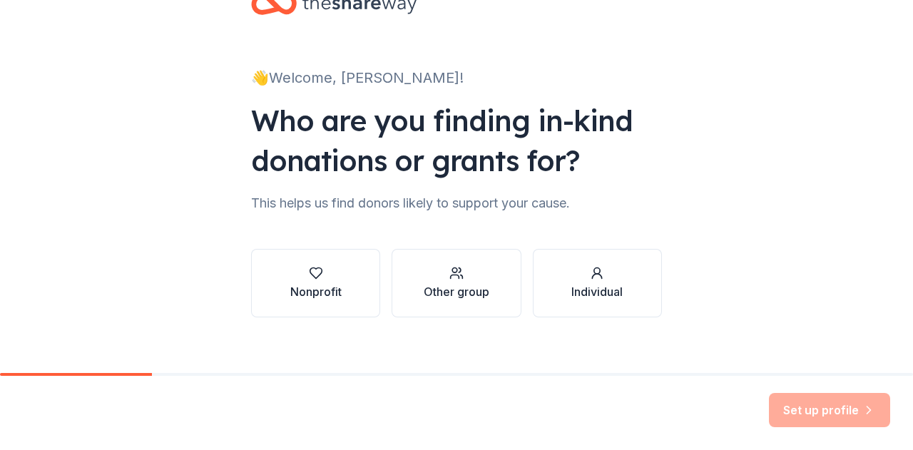
scroll to position [60, 0]
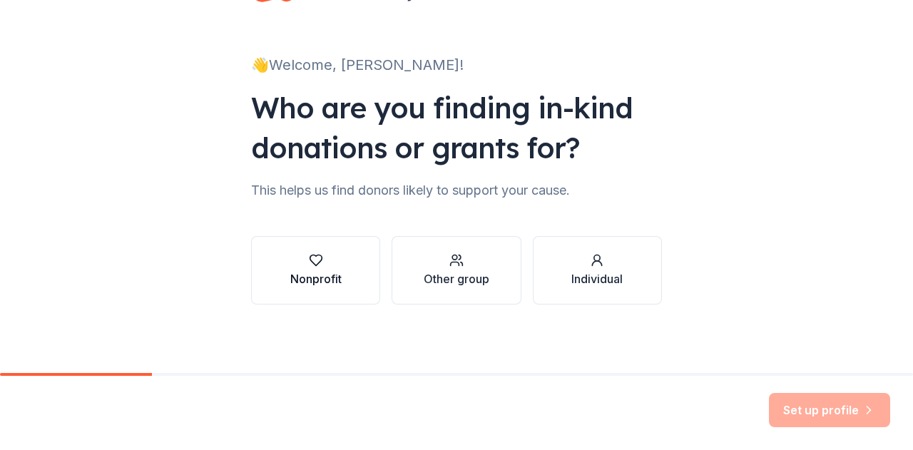
click at [311, 262] on icon "button" at bounding box center [316, 260] width 14 height 14
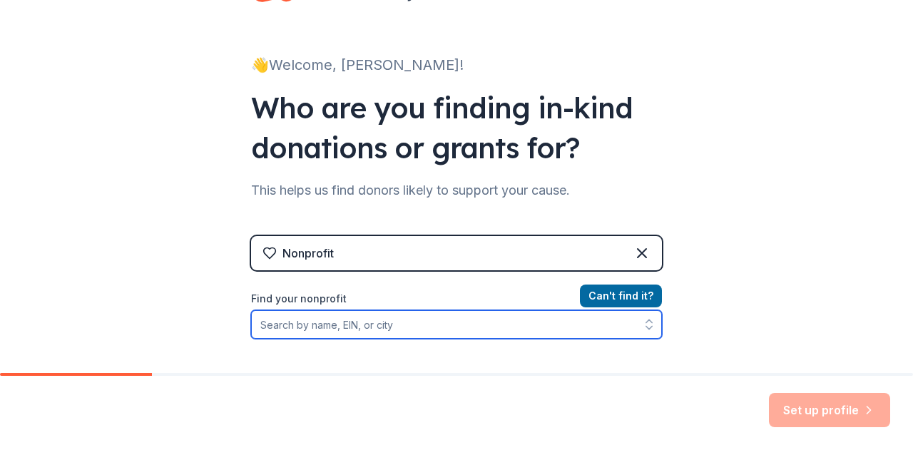
click at [345, 327] on input "Find your nonprofit" at bounding box center [456, 324] width 411 height 29
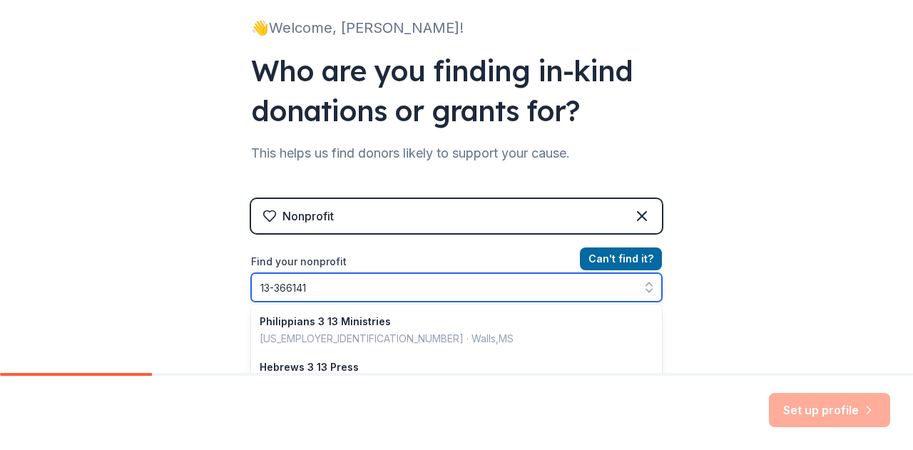
type input "[US_EMPLOYER_IDENTIFICATION_NUMBER]"
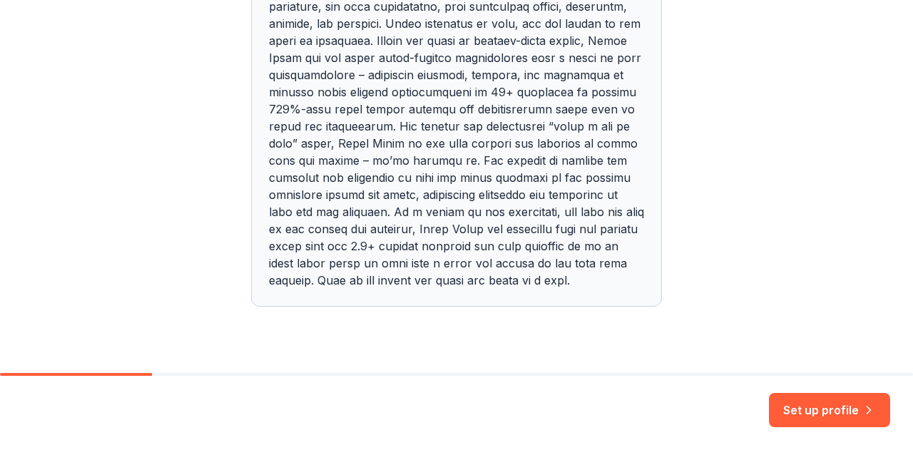
scroll to position [626, 0]
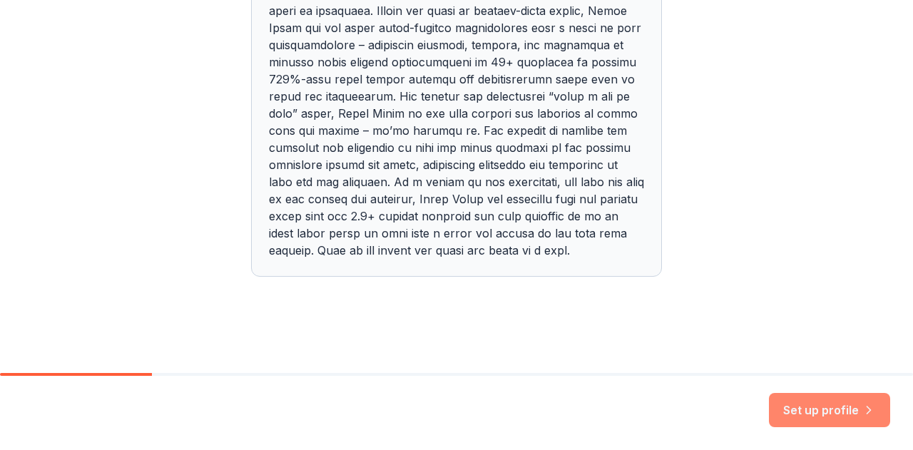
click at [824, 408] on button "Set up profile" at bounding box center [829, 410] width 121 height 34
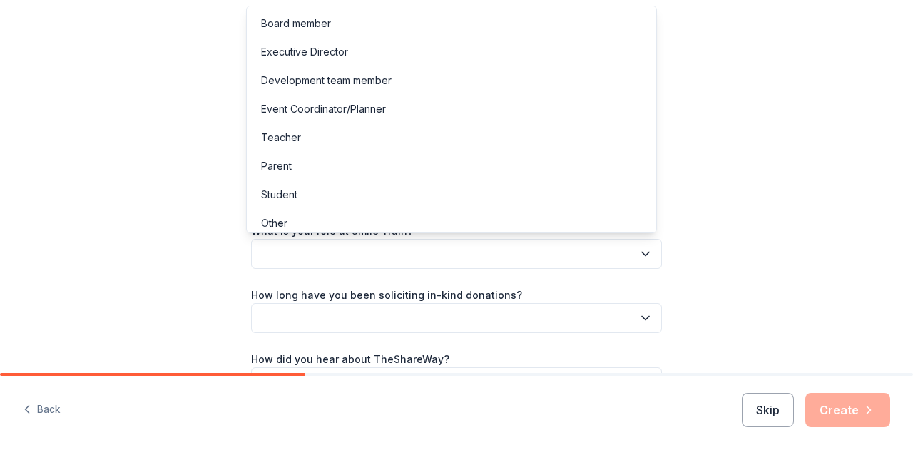
click at [397, 245] on button "button" at bounding box center [456, 254] width 411 height 30
click at [350, 76] on div "Development team member" at bounding box center [326, 80] width 131 height 17
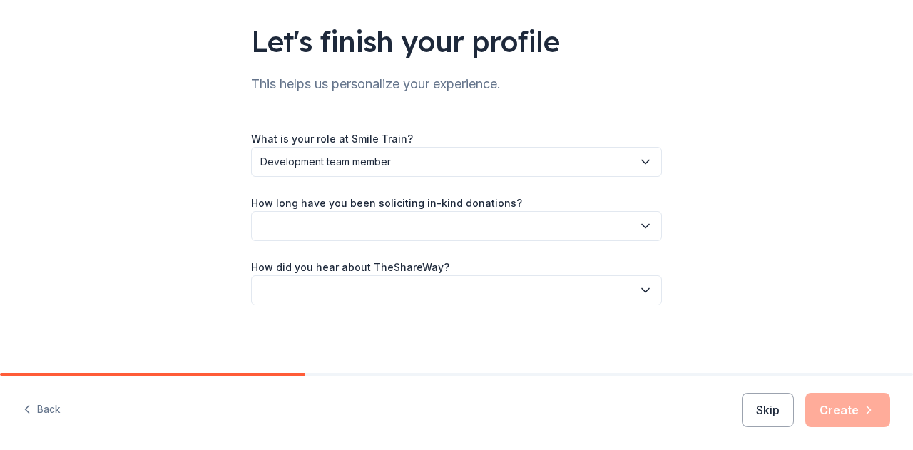
scroll to position [93, 0]
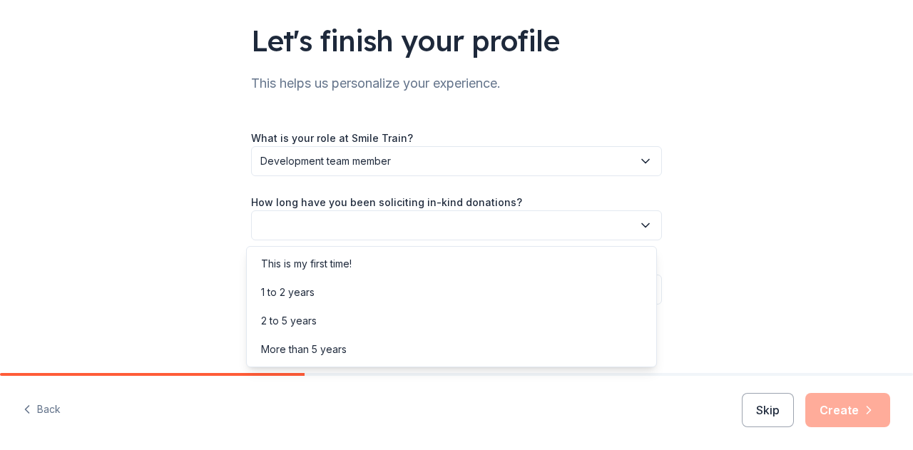
click at [399, 215] on button "button" at bounding box center [456, 225] width 411 height 30
click at [336, 345] on div "More than 5 years" at bounding box center [304, 349] width 86 height 17
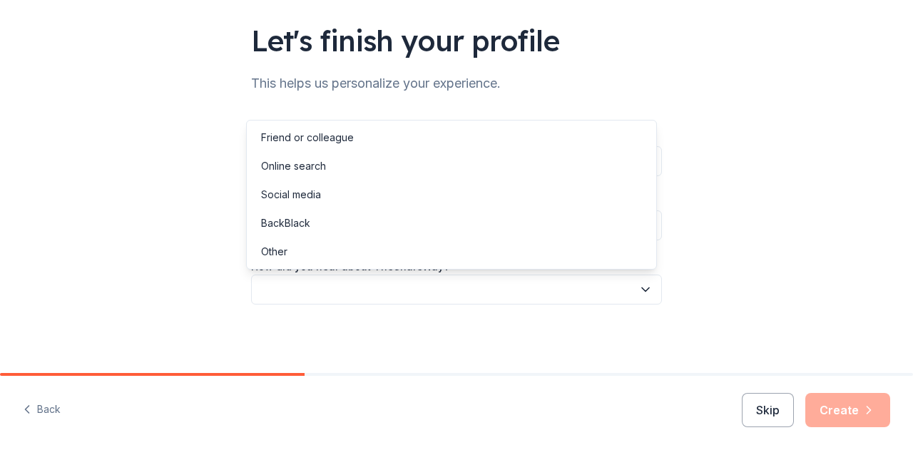
click at [401, 285] on button "button" at bounding box center [456, 290] width 411 height 30
click at [326, 162] on div "Online search" at bounding box center [452, 166] width 404 height 29
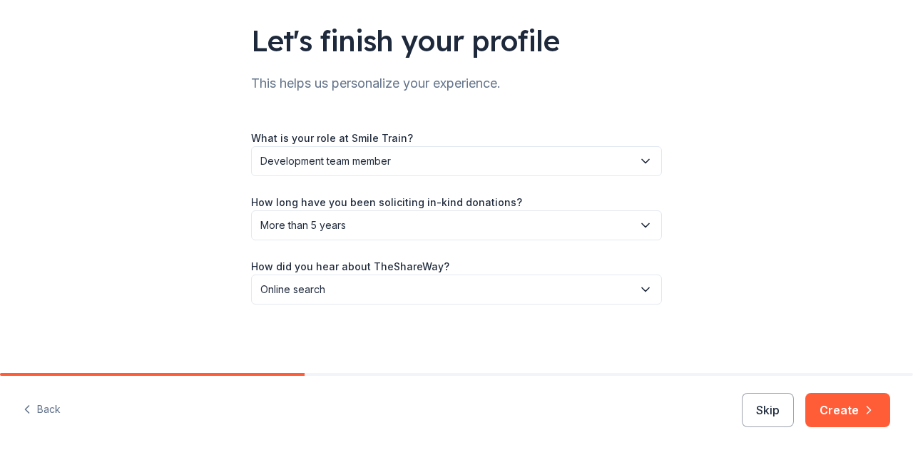
click at [855, 402] on button "Create" at bounding box center [847, 410] width 85 height 34
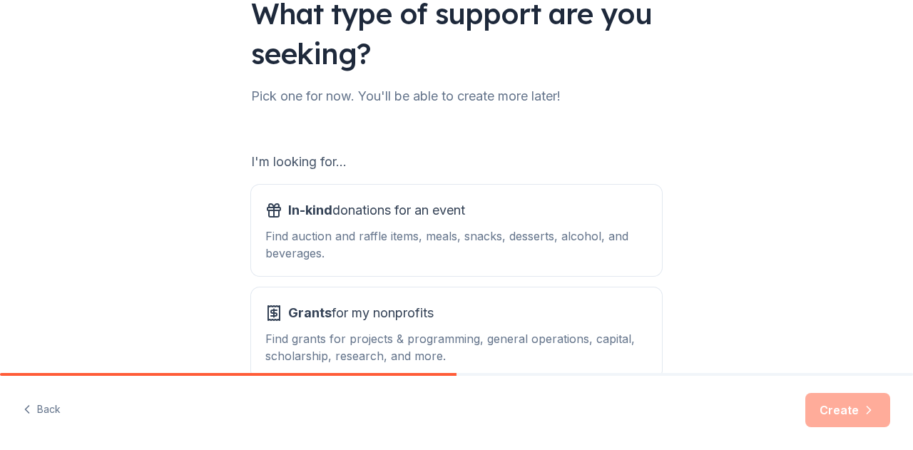
scroll to position [143, 0]
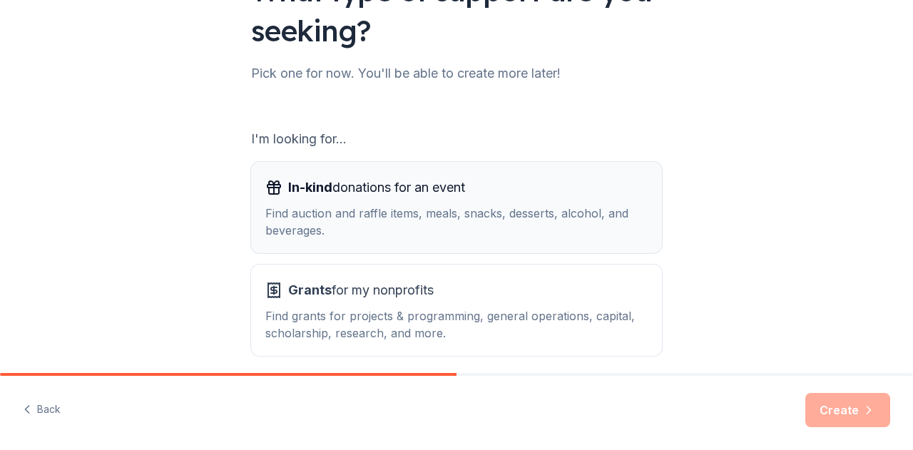
click at [385, 200] on div "In-kind donations for an event Find auction and raffle items, meals, snacks, de…" at bounding box center [456, 207] width 382 height 63
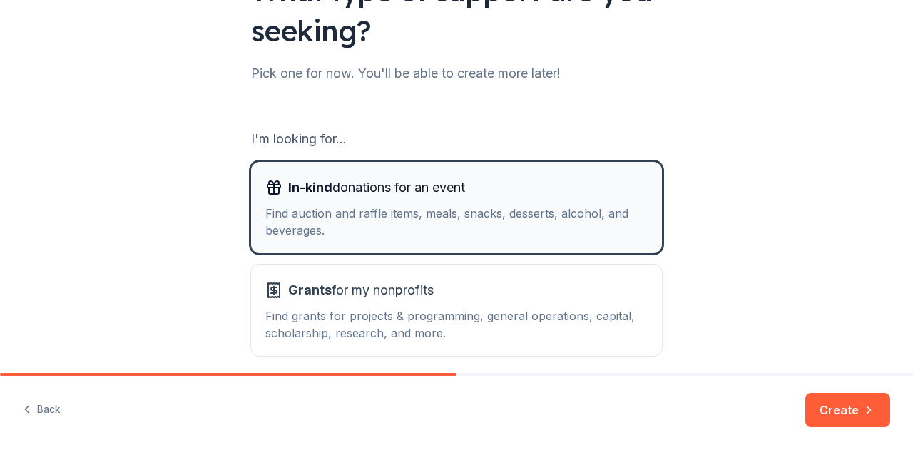
scroll to position [203, 0]
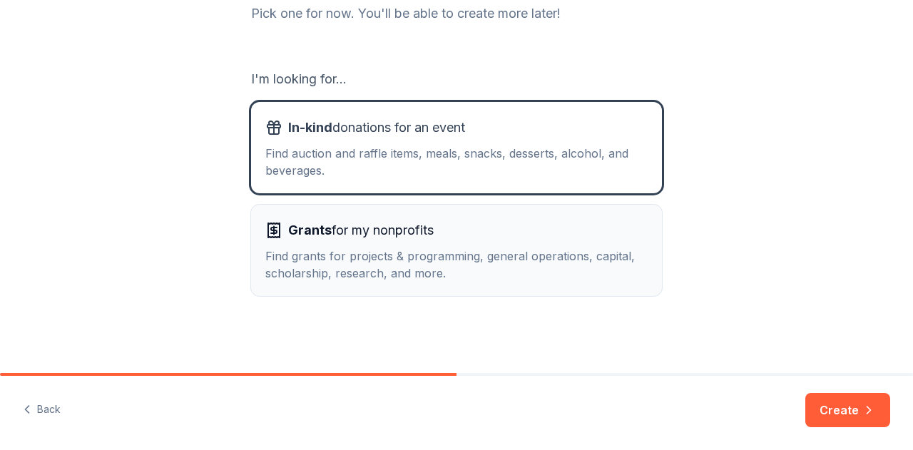
click at [334, 212] on button "Grants for my nonprofits Find grants for projects & programming, general operat…" at bounding box center [456, 250] width 411 height 91
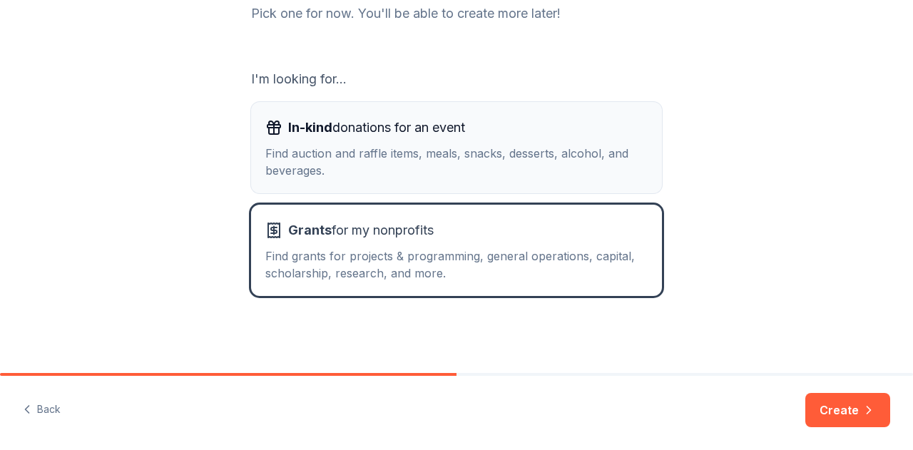
click at [333, 164] on div "Find auction and raffle items, meals, snacks, desserts, alcohol, and beverages." at bounding box center [456, 162] width 382 height 34
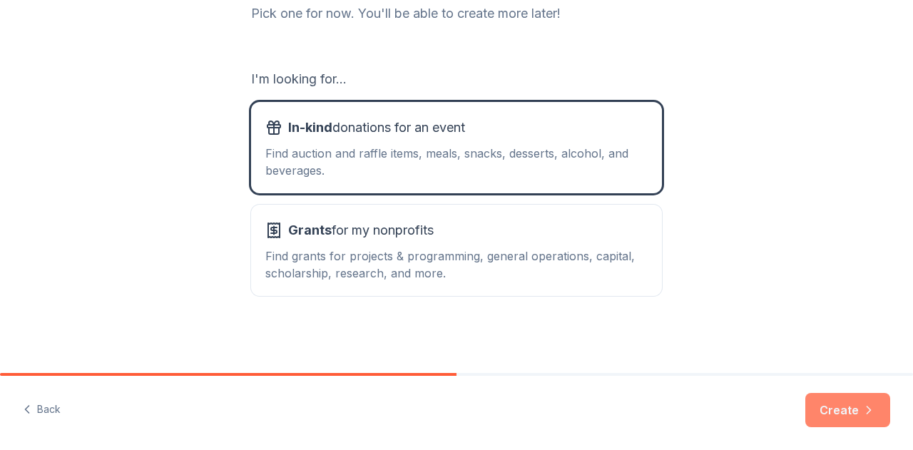
click at [847, 410] on button "Create" at bounding box center [847, 410] width 85 height 34
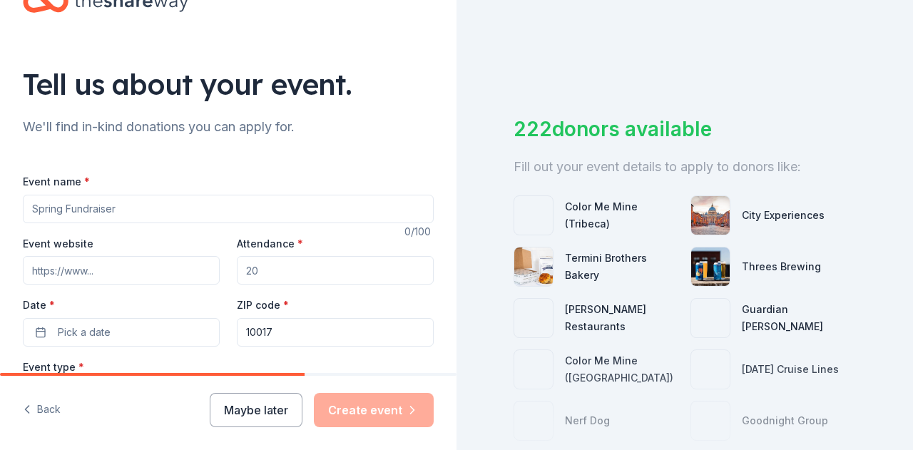
scroll to position [71, 0]
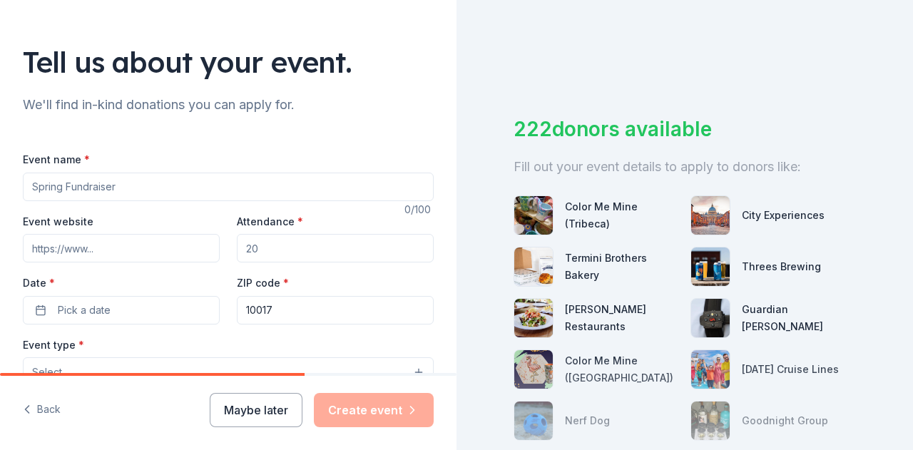
click at [138, 189] on input "Event name *" at bounding box center [228, 187] width 411 height 29
type input "C"
type input "Smile Train Celebrity Pickleball"
click at [96, 245] on input "Event website" at bounding box center [121, 248] width 197 height 29
click at [280, 248] on input "Attendance *" at bounding box center [335, 248] width 197 height 29
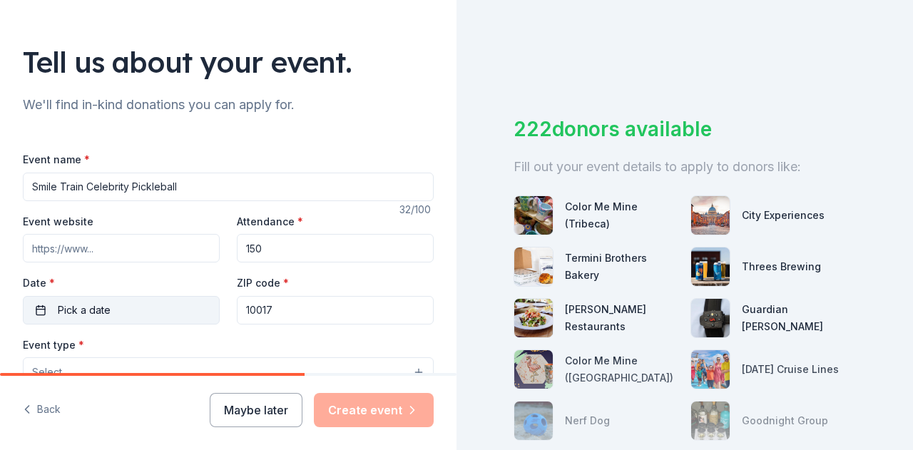
type input "150"
click at [120, 311] on button "Pick a date" at bounding box center [121, 310] width 197 height 29
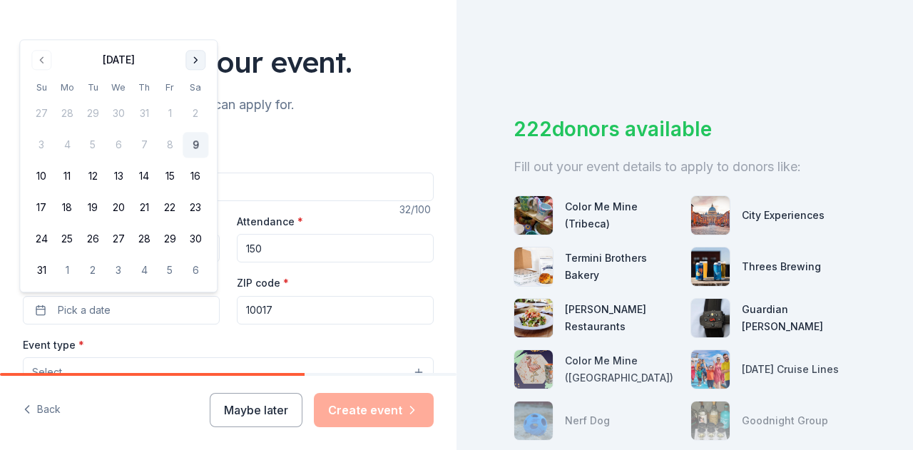
click at [192, 60] on button "Go to next month" at bounding box center [195, 60] width 20 height 20
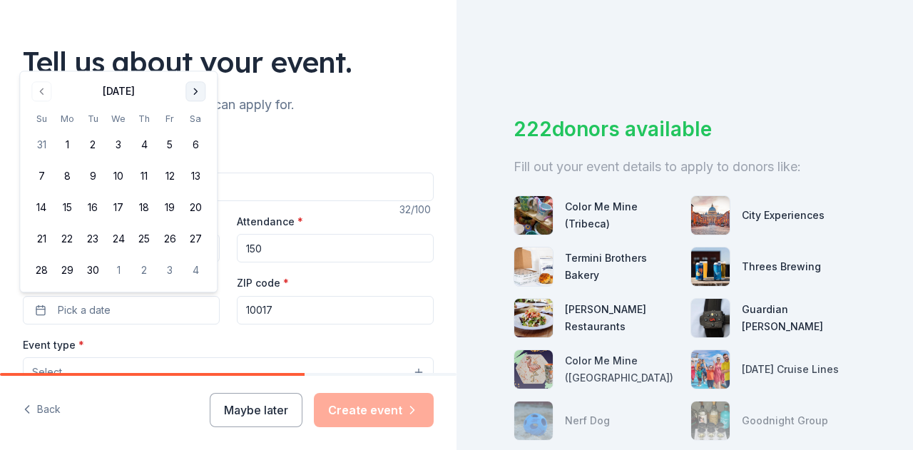
click at [190, 85] on button "Go to next month" at bounding box center [195, 91] width 20 height 20
click at [63, 179] on button "6" at bounding box center [67, 177] width 26 height 26
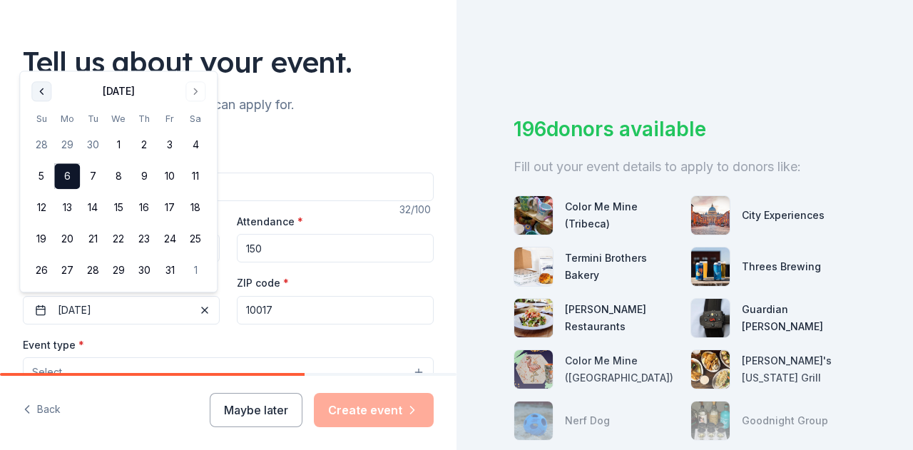
click at [39, 88] on button "Go to previous month" at bounding box center [41, 91] width 20 height 20
click at [65, 209] on button "15" at bounding box center [67, 208] width 26 height 26
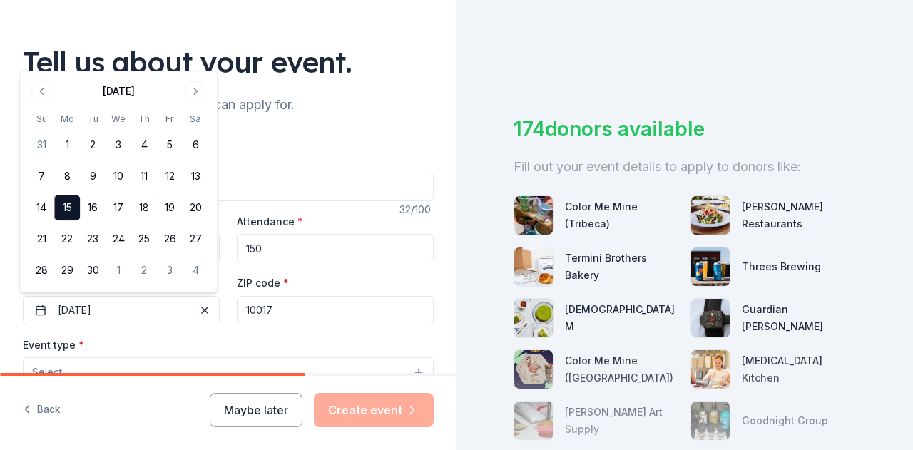
click at [295, 305] on input "10017" at bounding box center [335, 310] width 197 height 29
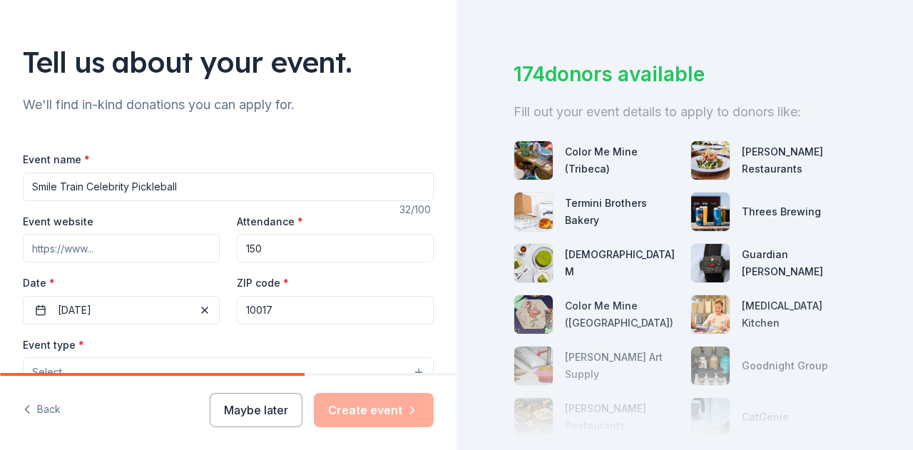
scroll to position [143, 0]
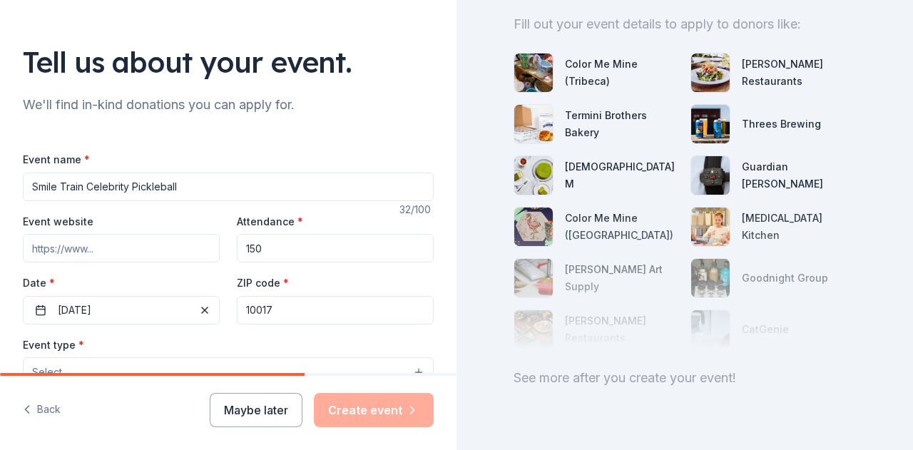
click at [203, 346] on div "Event type * Select" at bounding box center [228, 362] width 411 height 52
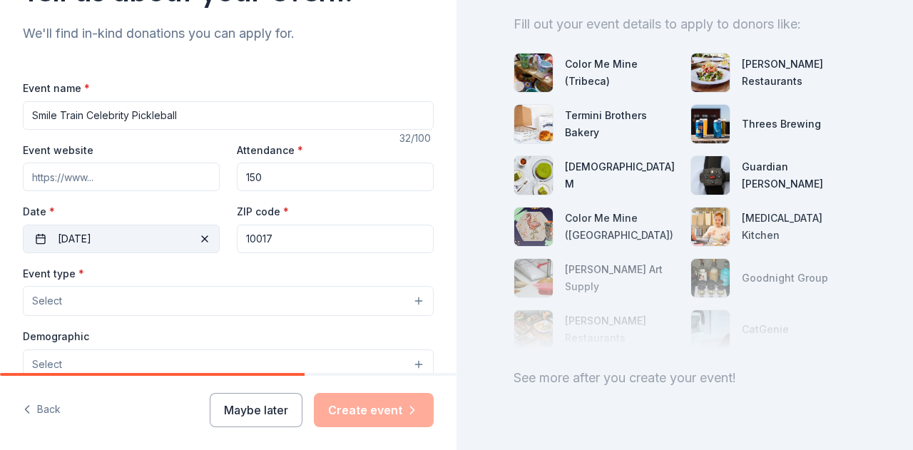
click at [158, 242] on button "[DATE]" at bounding box center [121, 239] width 197 height 29
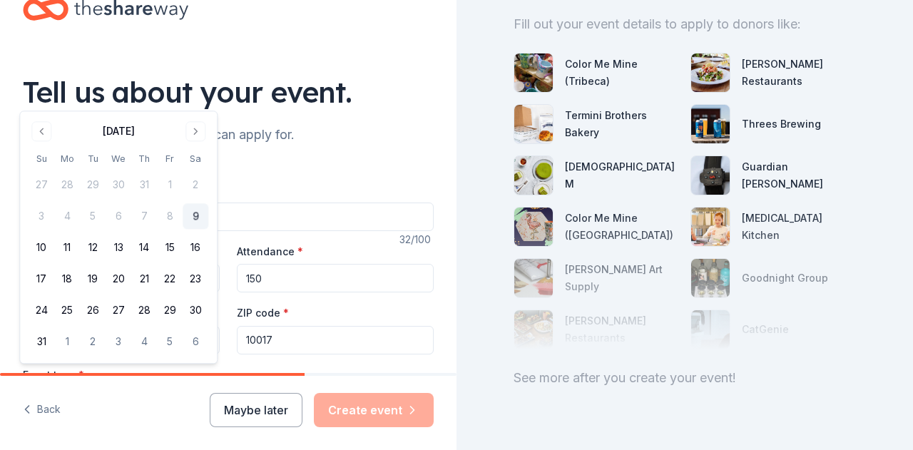
scroll to position [0, 0]
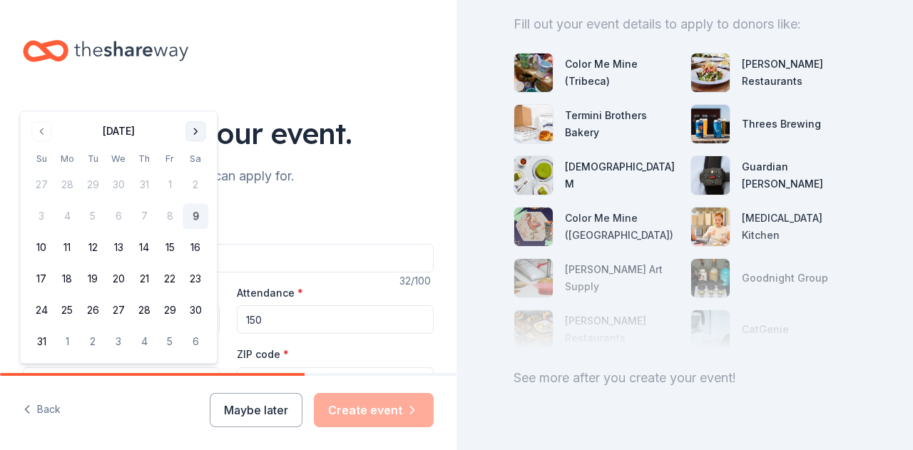
click at [200, 136] on button "Go to next month" at bounding box center [195, 131] width 20 height 20
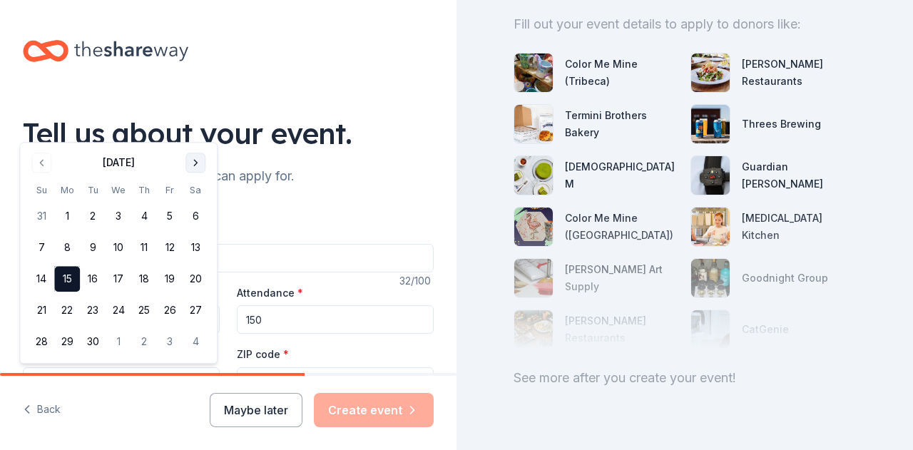
click at [194, 161] on button "Go to next month" at bounding box center [195, 163] width 20 height 20
click at [114, 249] on button "8" at bounding box center [119, 248] width 26 height 26
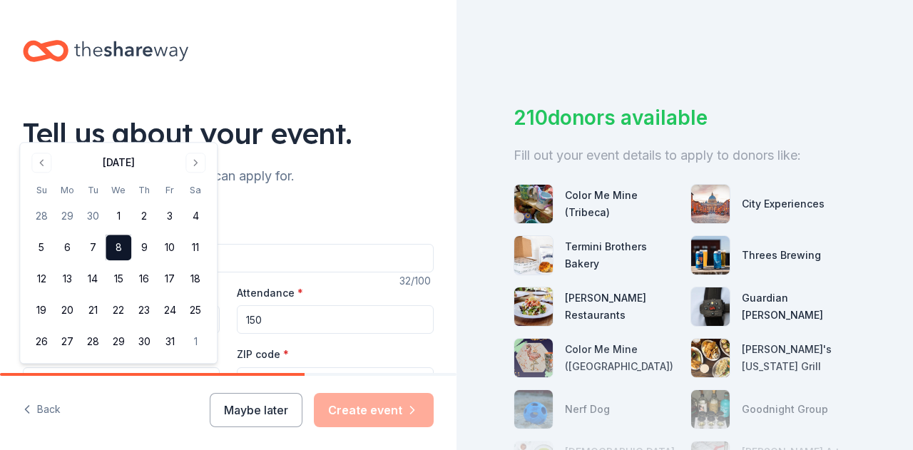
scroll to position [143, 0]
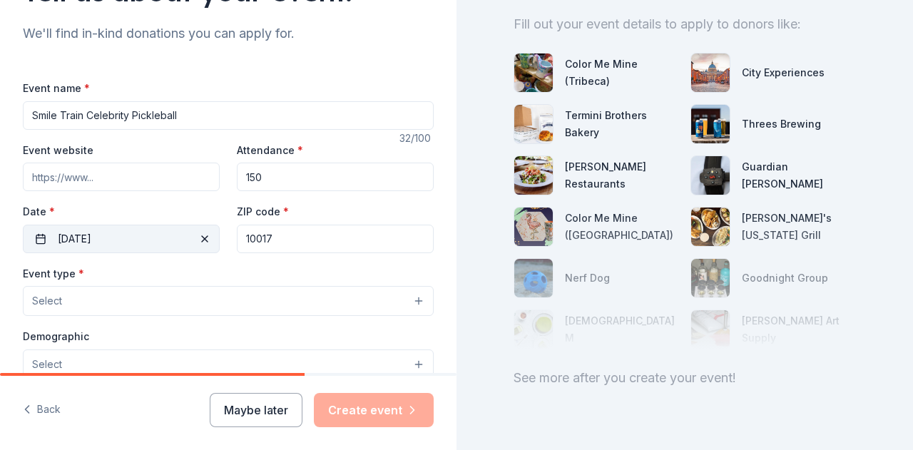
scroll to position [214, 0]
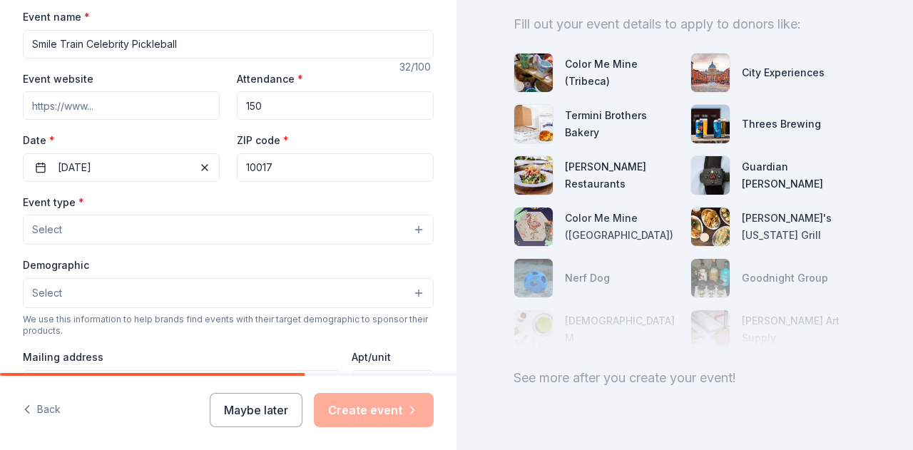
click at [120, 218] on button "Select" at bounding box center [228, 230] width 411 height 30
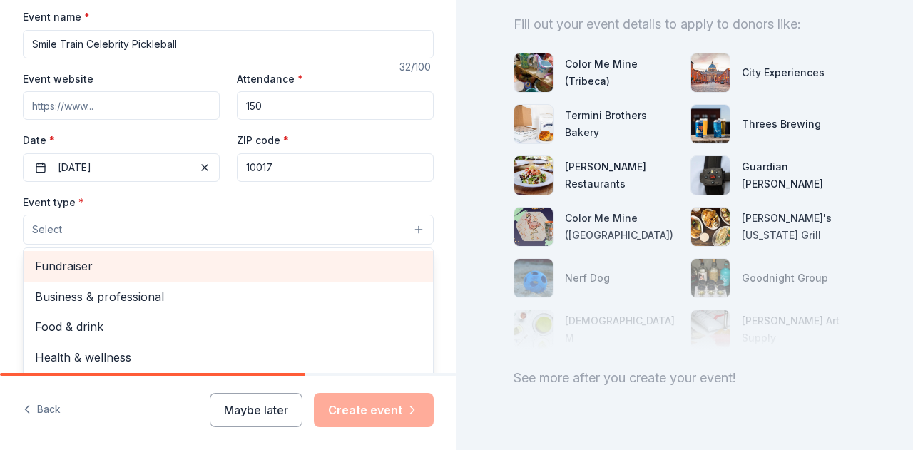
click at [102, 266] on span "Fundraiser" at bounding box center [228, 266] width 387 height 19
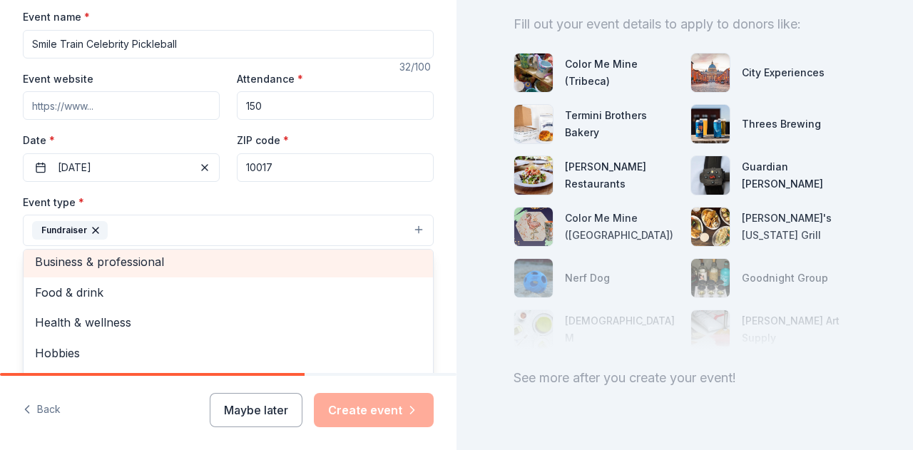
scroll to position [0, 0]
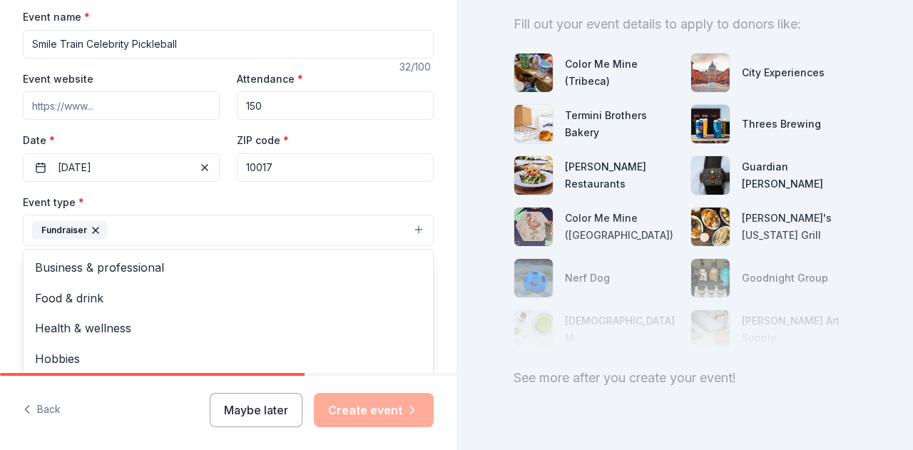
click at [159, 198] on div "Event type * Fundraiser Business & professional Food & drink Health & wellness …" at bounding box center [228, 220] width 411 height 54
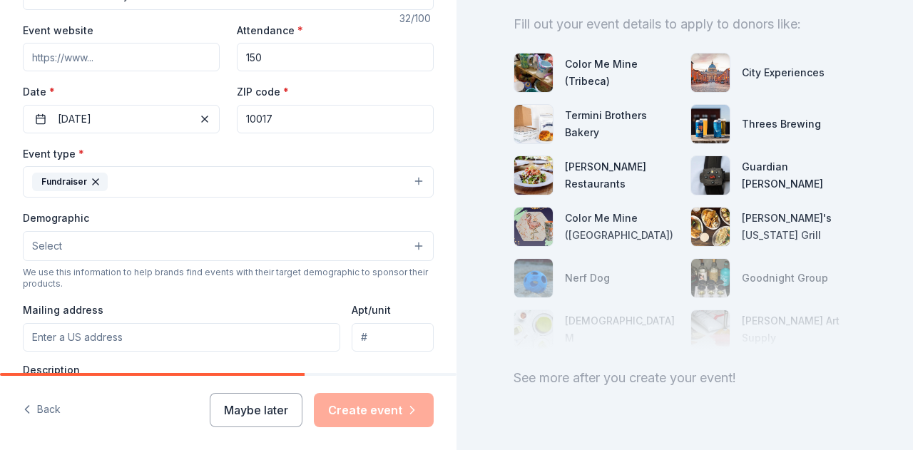
scroll to position [285, 0]
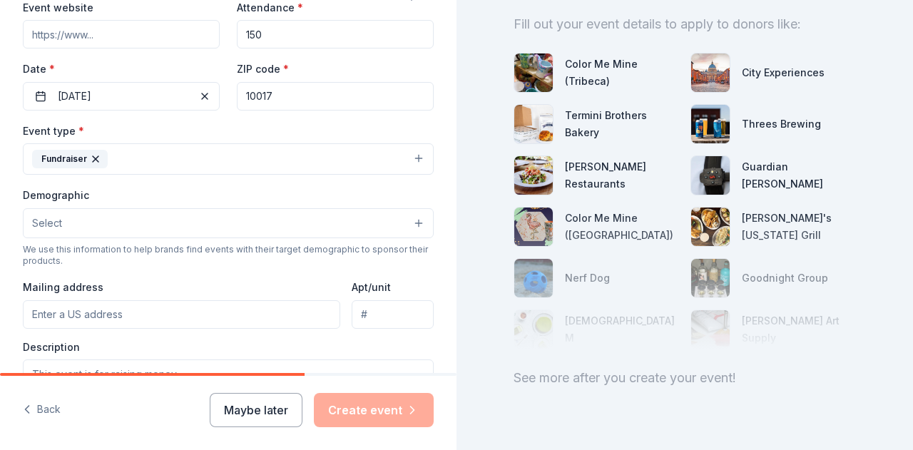
click at [171, 223] on button "Select" at bounding box center [228, 223] width 411 height 30
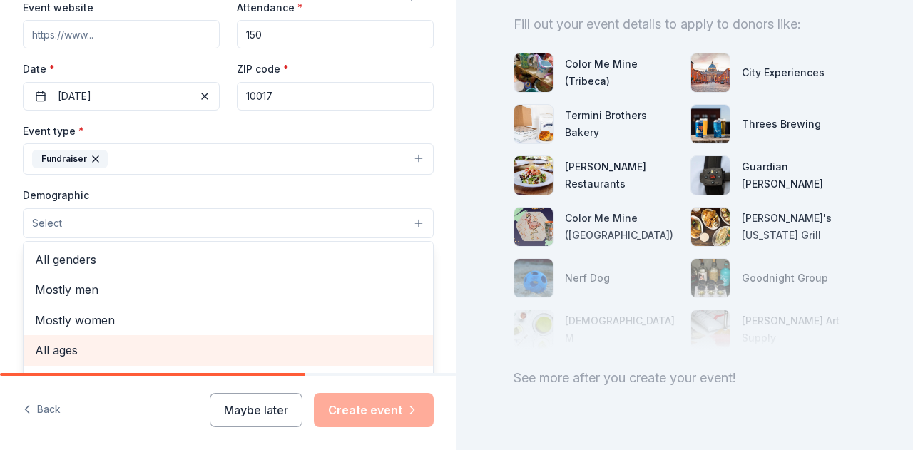
click at [110, 343] on span "All ages" at bounding box center [228, 350] width 387 height 19
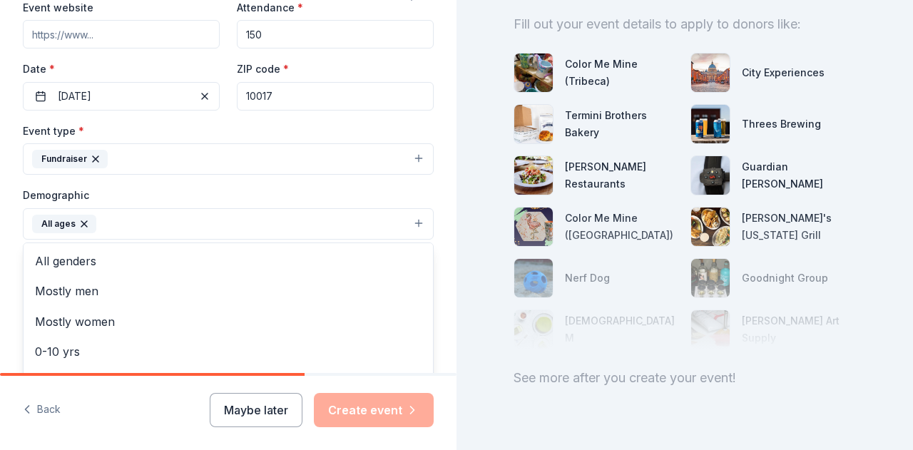
click at [243, 182] on div "Event type * Fundraiser Demographic All ages All genders Mostly men Mostly wome…" at bounding box center [228, 273] width 411 height 303
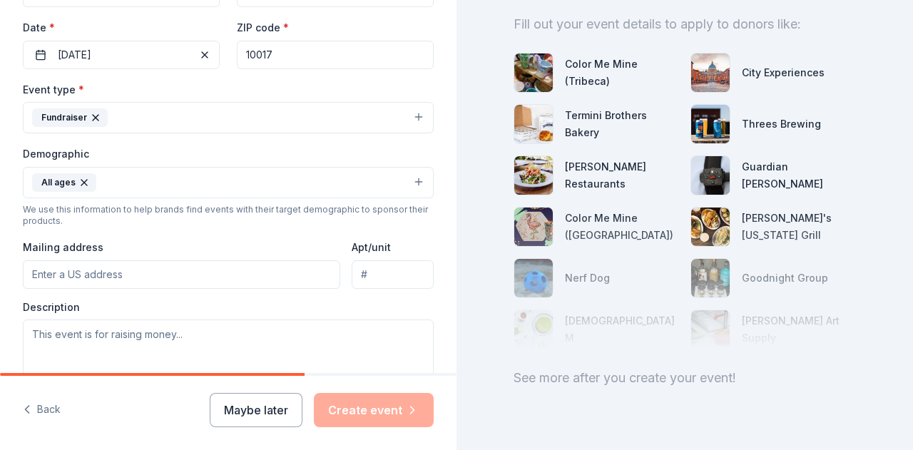
scroll to position [357, 0]
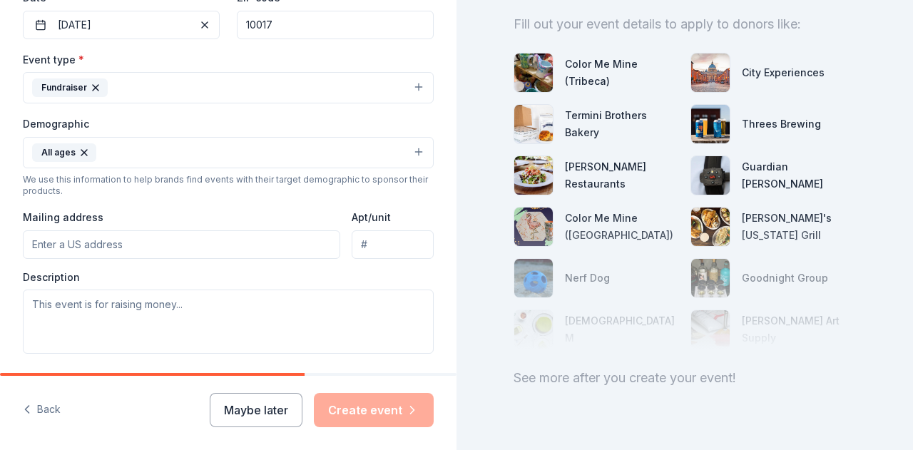
click at [158, 247] on input "Mailing address" at bounding box center [181, 244] width 317 height 29
type input "[STREET_ADDRESS]"
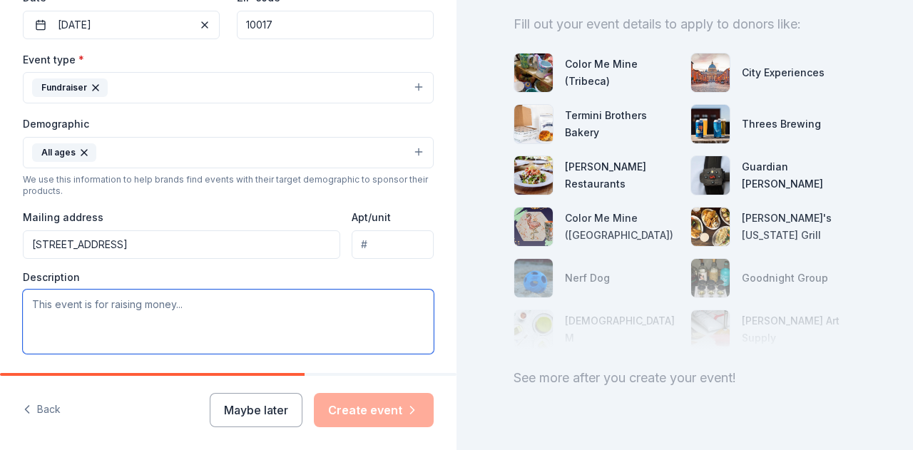
click at [164, 303] on textarea at bounding box center [228, 322] width 411 height 64
click at [198, 310] on textarea "To enrich screen reader interactions, please activate Accessibility in Grammarl…" at bounding box center [228, 322] width 411 height 64
paste textarea "An exciting annual event hosted by actor and goodwill ambassador [PERSON_NAME],…"
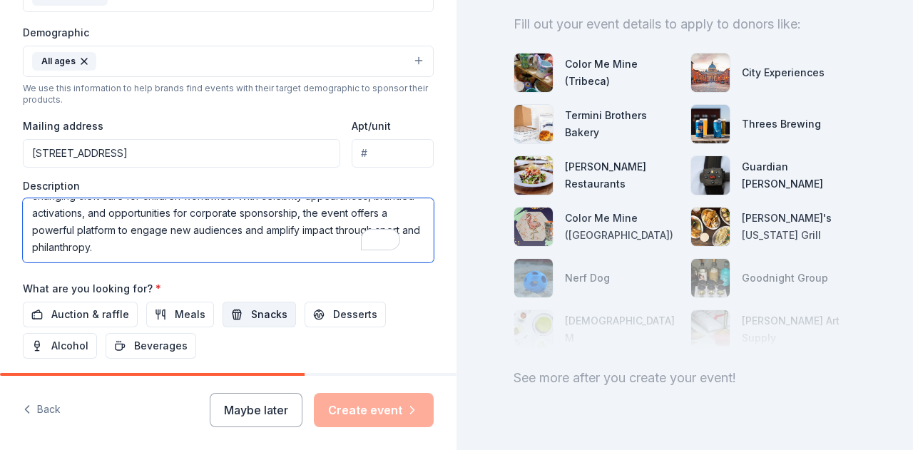
scroll to position [499, 0]
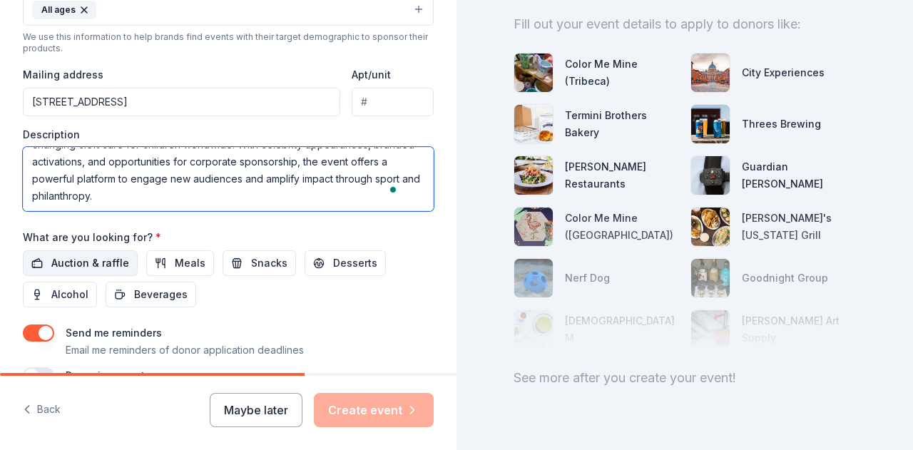
type textarea "An exciting annual event hosted by actor and goodwill ambassador [PERSON_NAME],…"
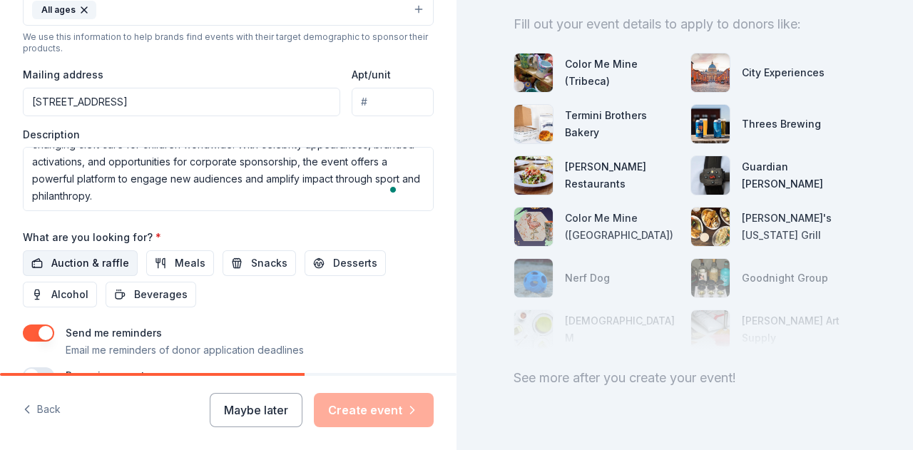
click at [103, 262] on span "Auction & raffle" at bounding box center [90, 263] width 78 height 17
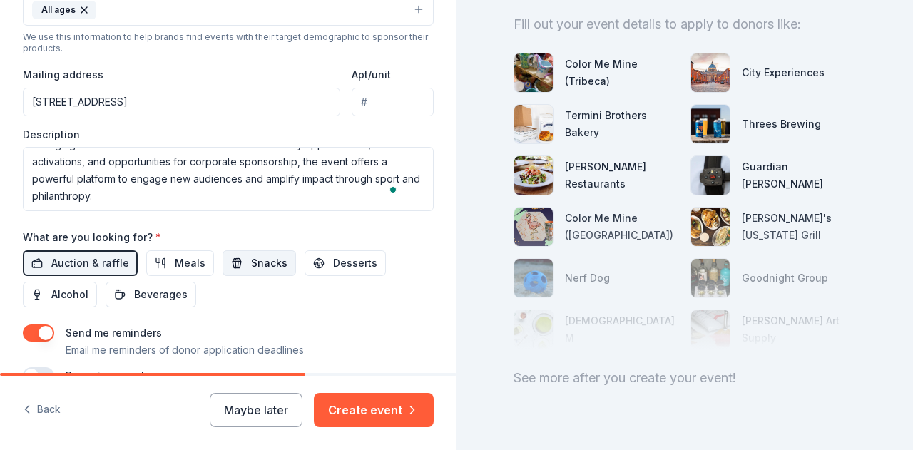
click at [240, 259] on button "Snacks" at bounding box center [259, 263] width 73 height 26
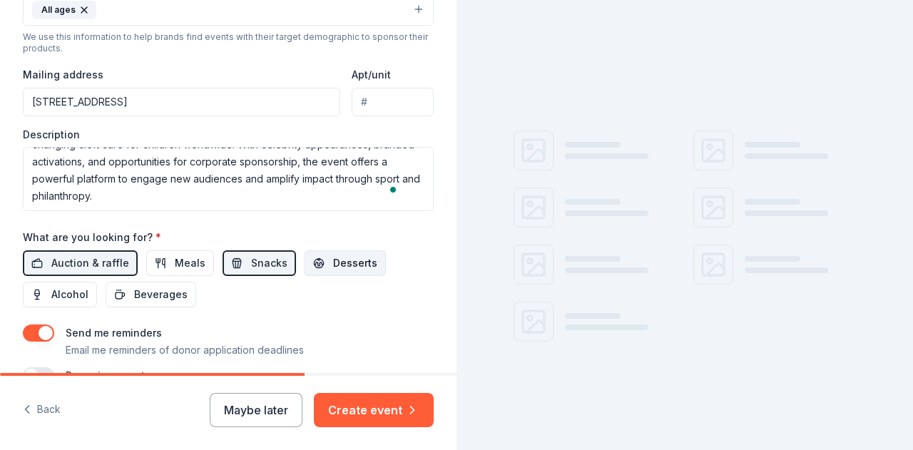
click at [333, 263] on span "Desserts" at bounding box center [355, 263] width 44 height 17
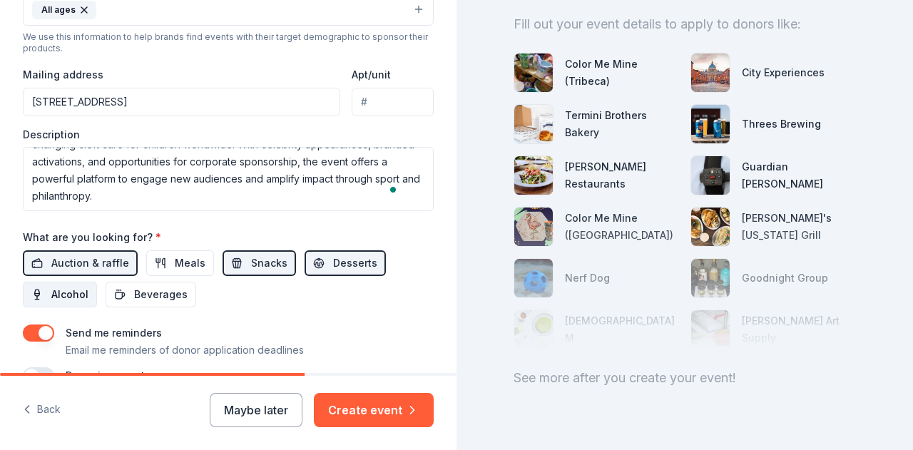
click at [81, 286] on span "Alcohol" at bounding box center [69, 294] width 37 height 17
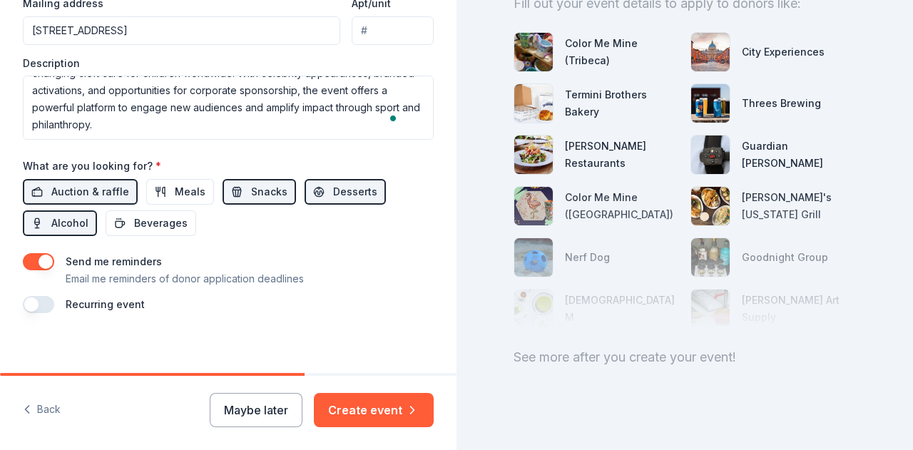
scroll to position [184, 0]
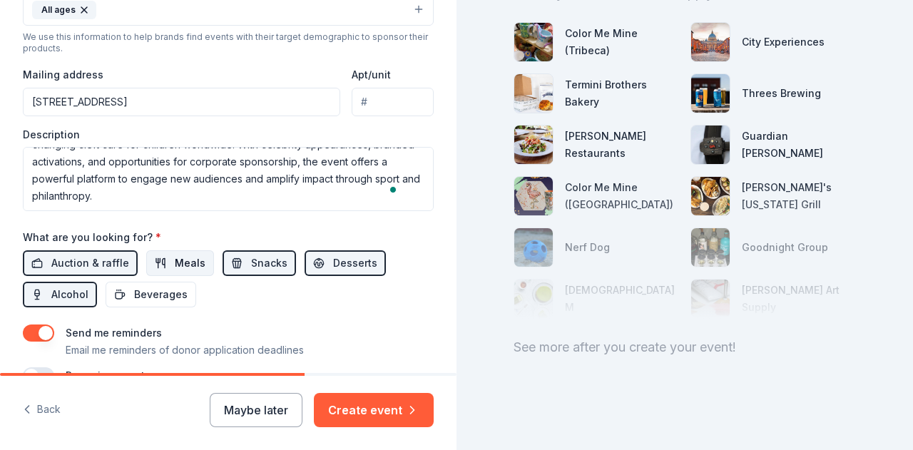
click at [185, 255] on span "Meals" at bounding box center [190, 263] width 31 height 17
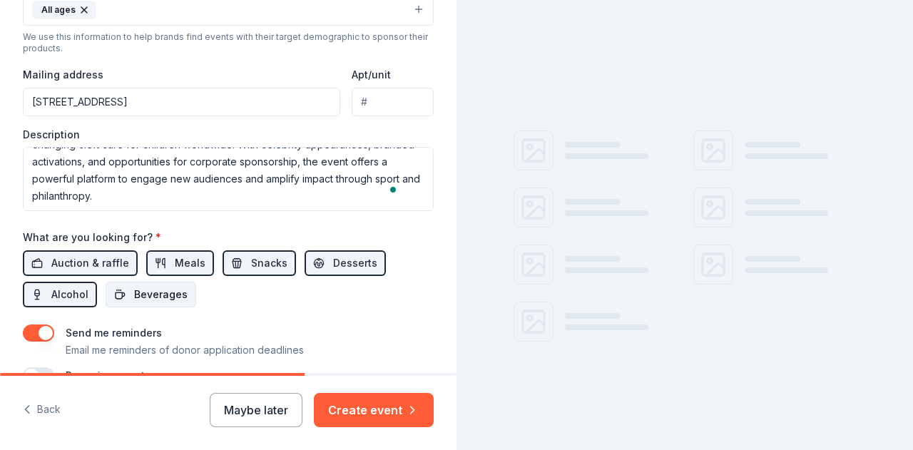
click at [157, 292] on span "Beverages" at bounding box center [161, 294] width 54 height 17
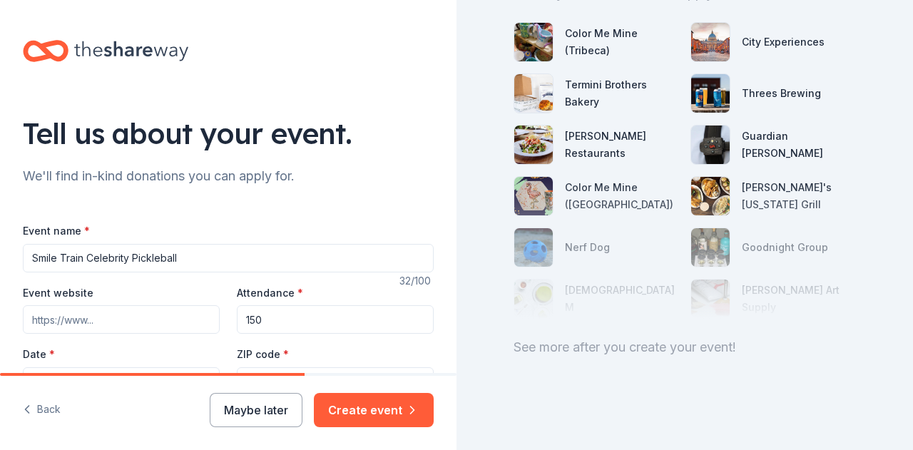
click at [150, 51] on icon at bounding box center [131, 51] width 114 height 20
click at [91, 55] on icon at bounding box center [131, 50] width 114 height 29
click at [58, 54] on icon at bounding box center [46, 51] width 46 height 34
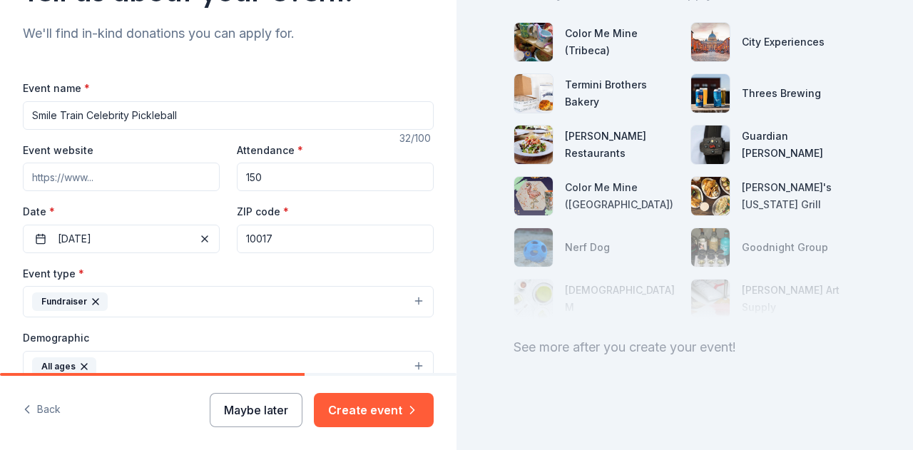
click at [270, 419] on button "Maybe later" at bounding box center [256, 410] width 93 height 34
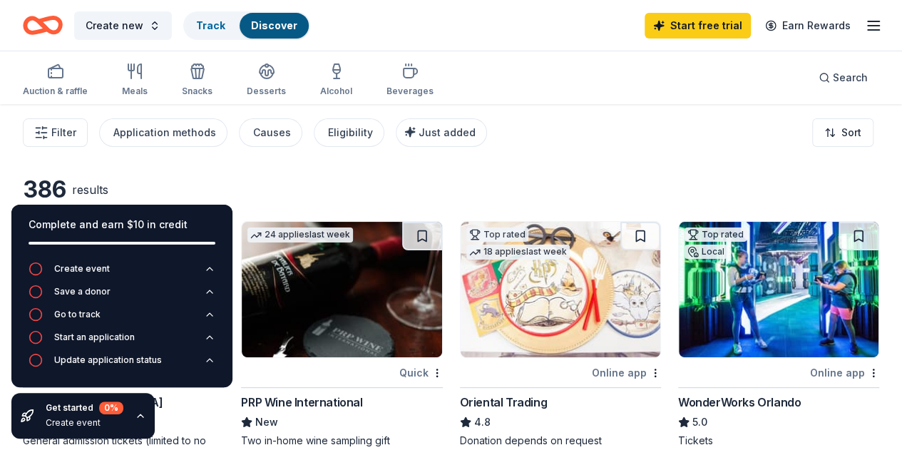
click at [61, 19] on icon "Home" at bounding box center [50, 25] width 22 height 14
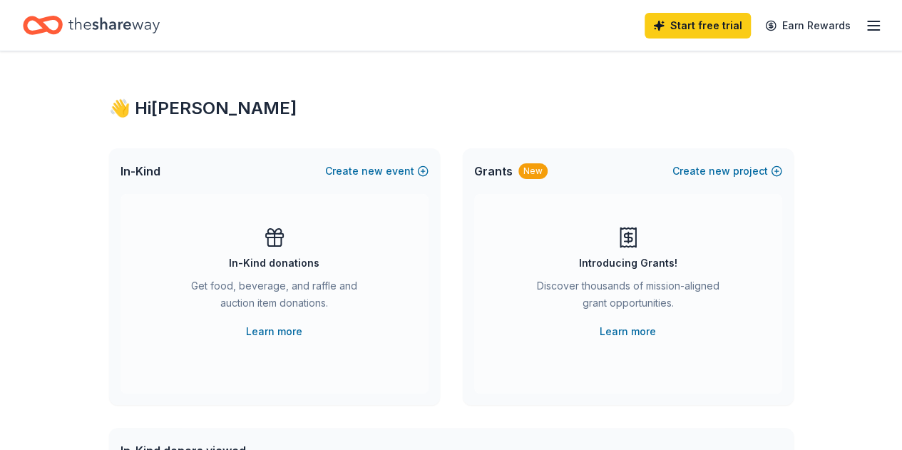
click at [146, 111] on div "👋 Hi [PERSON_NAME]" at bounding box center [451, 108] width 685 height 23
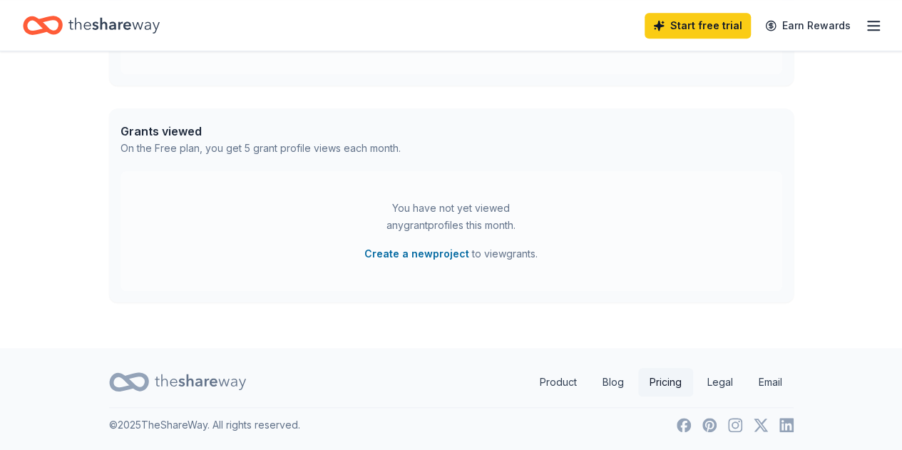
click at [664, 385] on link "Pricing" at bounding box center [665, 382] width 55 height 29
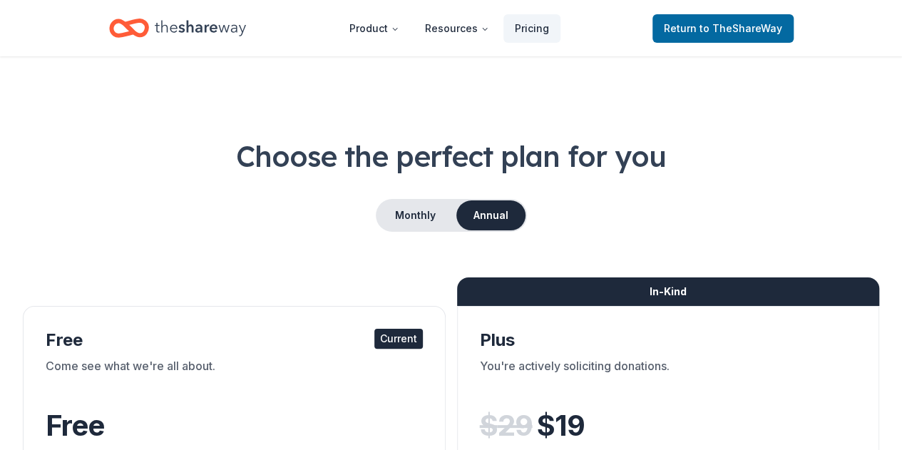
scroll to position [536, 0]
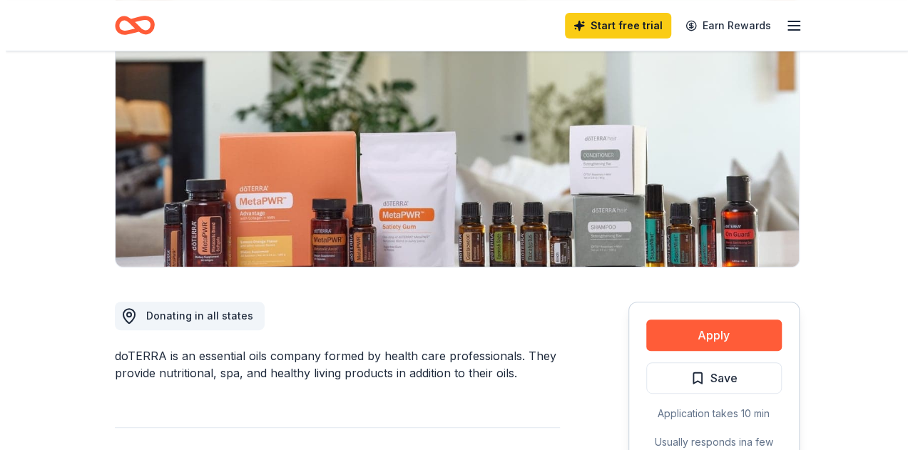
scroll to position [214, 0]
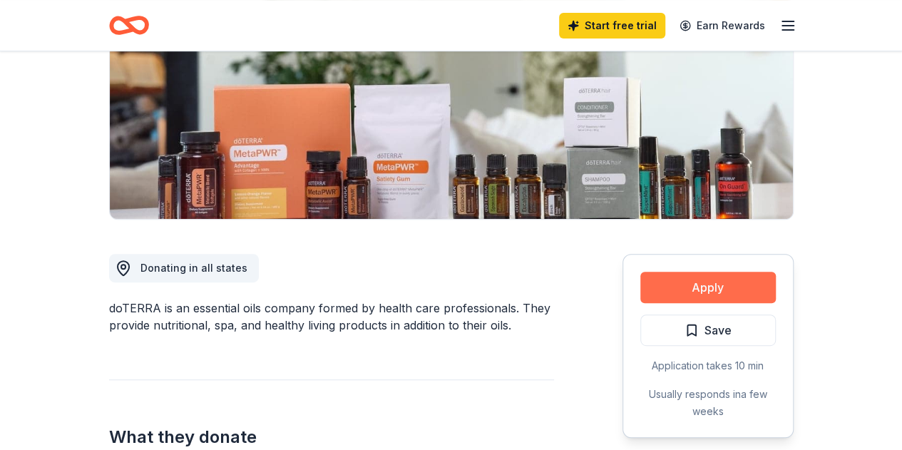
click at [701, 287] on button "Apply" at bounding box center [709, 287] width 136 height 31
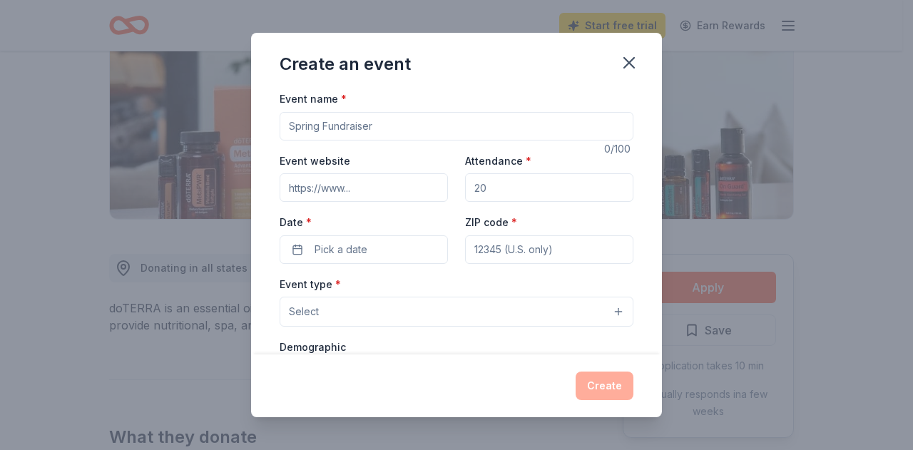
click at [365, 125] on input "Event name *" at bounding box center [457, 126] width 354 height 29
type input "Smile Train Celebrity Pickleball"
click at [330, 175] on input "Event website" at bounding box center [364, 187] width 168 height 29
type input "[DOMAIN_NAME]"
click at [492, 188] on input "Attendance *" at bounding box center [549, 187] width 168 height 29
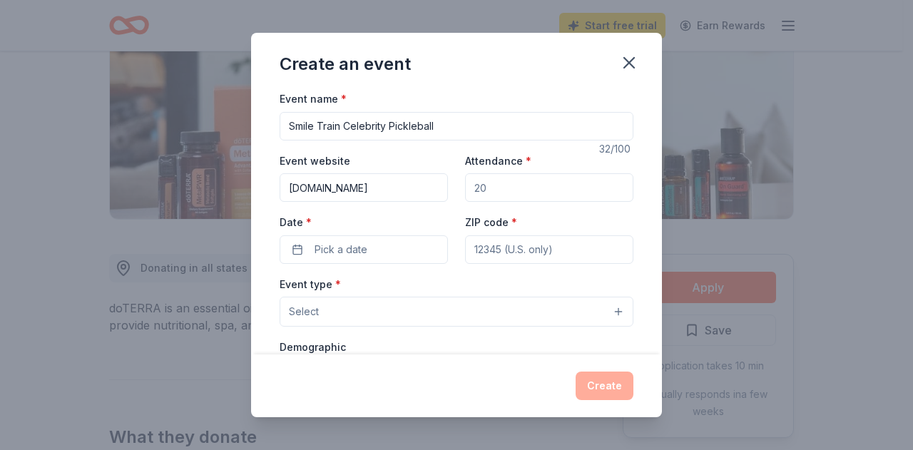
type input "150"
click at [324, 255] on span "Pick a date" at bounding box center [341, 249] width 53 height 17
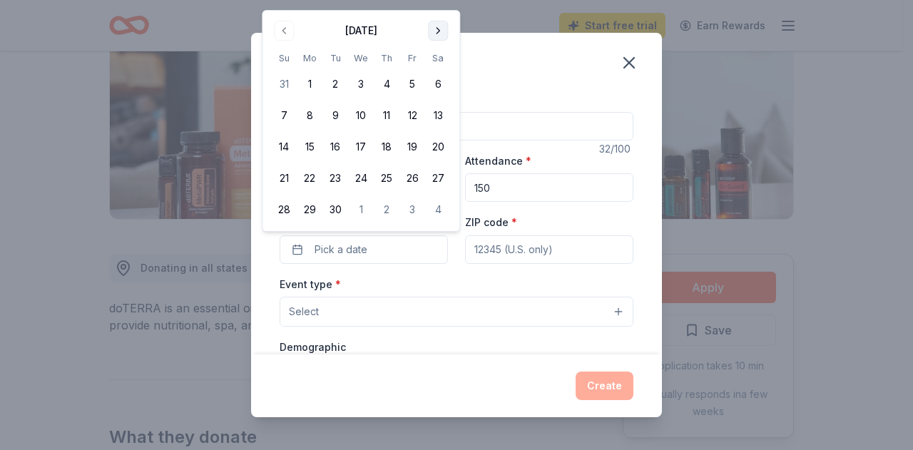
click at [433, 24] on button "Go to next month" at bounding box center [438, 31] width 20 height 20
click at [436, 113] on button "11" at bounding box center [438, 116] width 26 height 26
drag, startPoint x: 537, startPoint y: 238, endPoint x: 531, endPoint y: 248, distance: 10.9
click at [537, 238] on input "ZIP code *" at bounding box center [549, 249] width 168 height 29
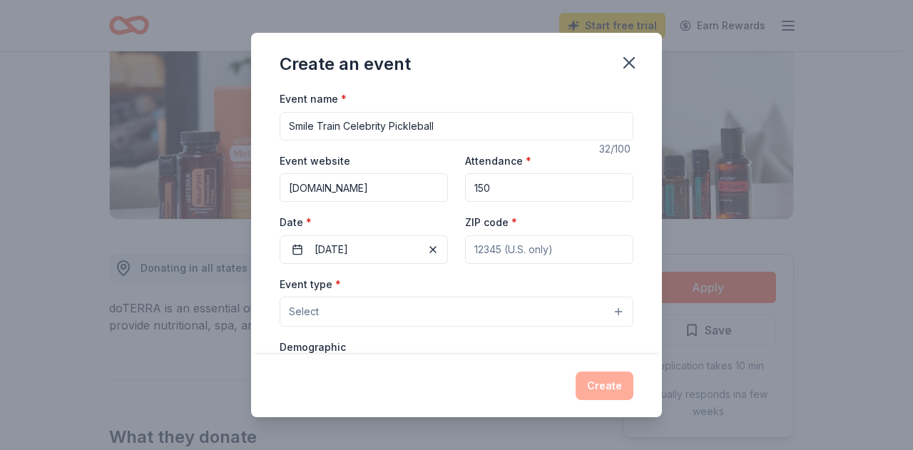
type input "10017"
type input "[STREET_ADDRESS]"
click at [337, 307] on button "Select" at bounding box center [457, 312] width 354 height 30
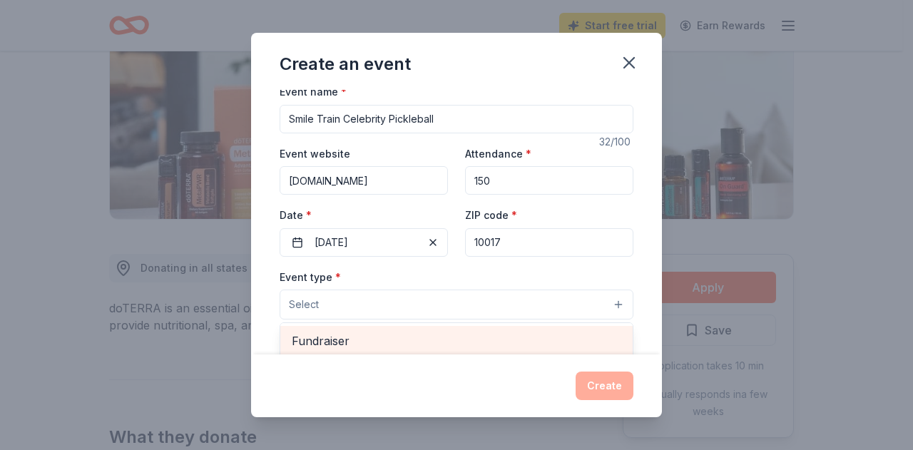
click at [347, 341] on span "Fundraiser" at bounding box center [457, 341] width 330 height 19
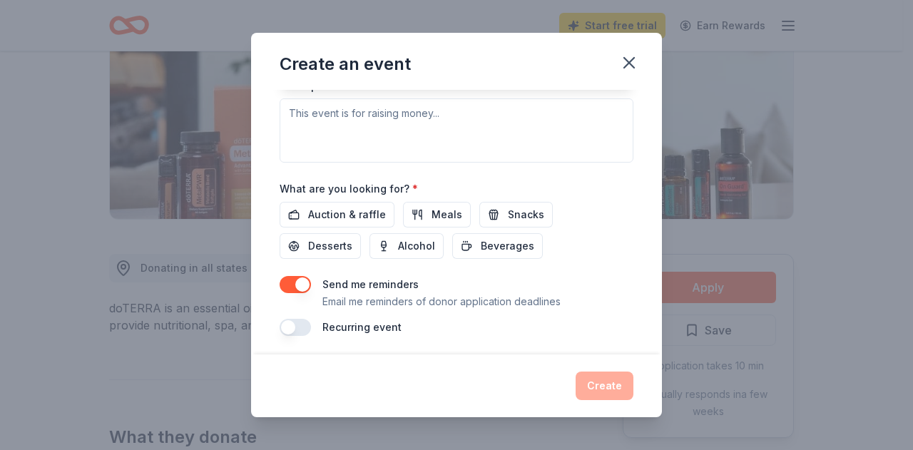
scroll to position [343, 0]
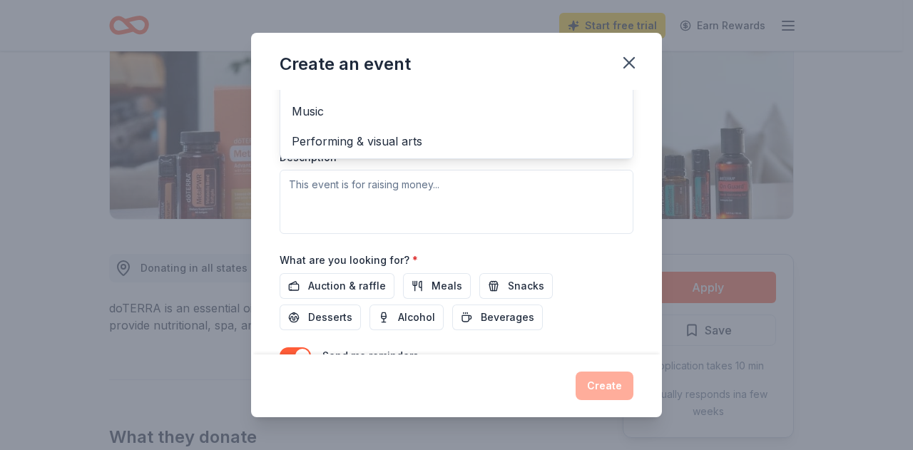
drag, startPoint x: 352, startPoint y: 280, endPoint x: 422, endPoint y: 282, distance: 69.2
click at [355, 280] on div "Event name * Smile Train Celebrity Pickleball 32 /100 Event website smiletrain.…" at bounding box center [457, 77] width 354 height 661
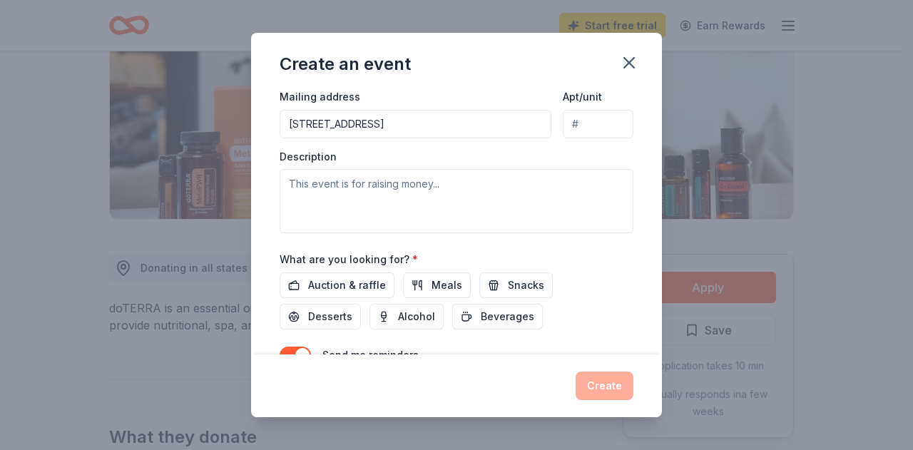
scroll to position [374, 0]
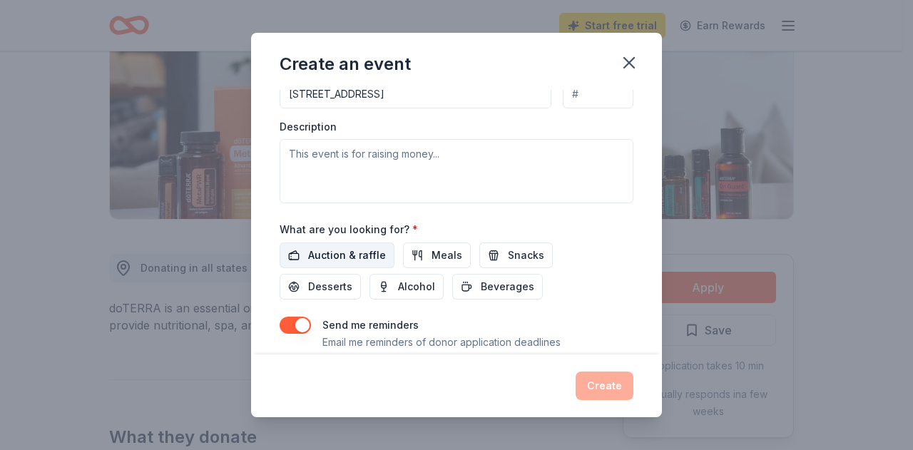
drag, startPoint x: 374, startPoint y: 252, endPoint x: 419, endPoint y: 248, distance: 45.9
click at [374, 251] on span "Auction & raffle" at bounding box center [347, 255] width 78 height 17
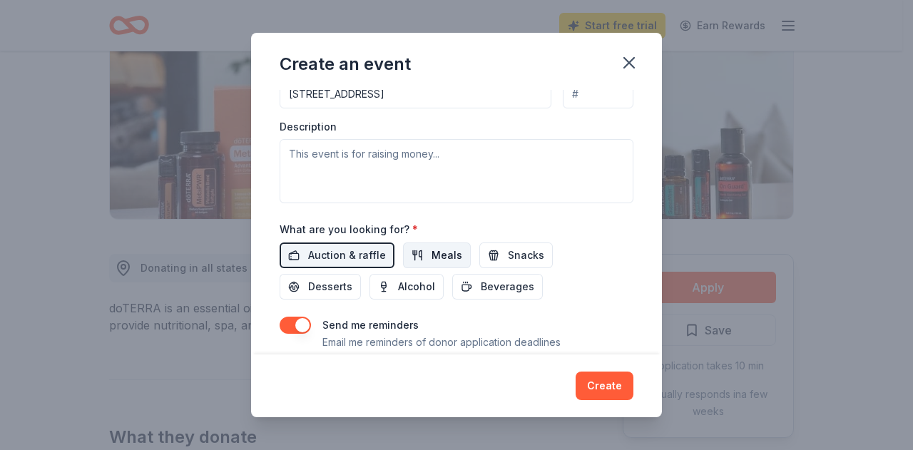
click at [432, 249] on span "Meals" at bounding box center [447, 255] width 31 height 17
click at [499, 246] on button "Snacks" at bounding box center [515, 256] width 73 height 26
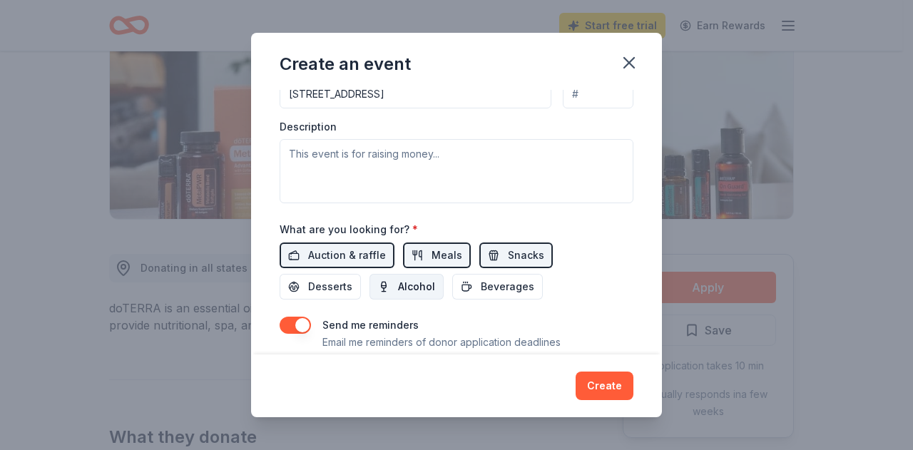
drag, startPoint x: 324, startPoint y: 285, endPoint x: 391, endPoint y: 280, distance: 67.2
click at [326, 285] on span "Desserts" at bounding box center [330, 286] width 44 height 17
click at [419, 279] on span "Alcohol" at bounding box center [416, 286] width 37 height 17
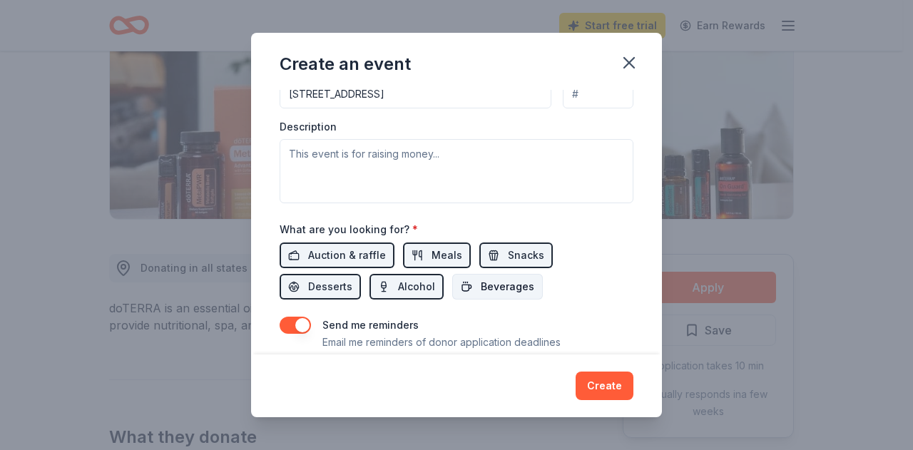
click at [507, 279] on span "Beverages" at bounding box center [508, 286] width 54 height 17
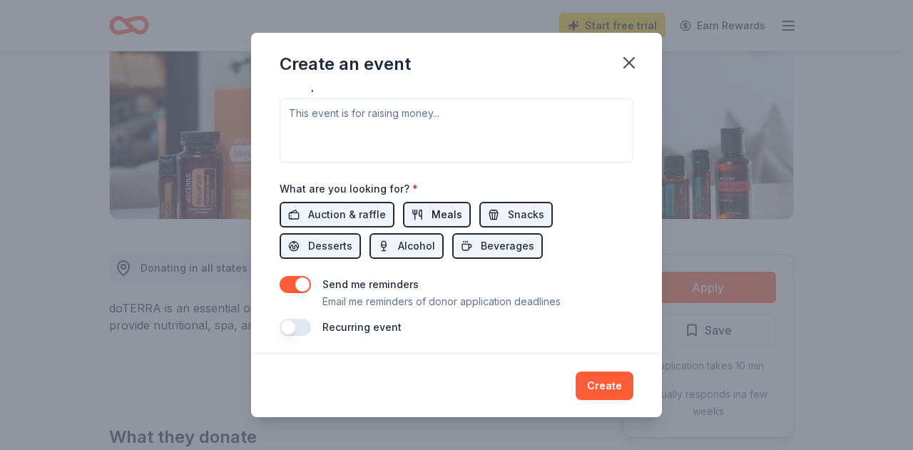
scroll to position [272, 0]
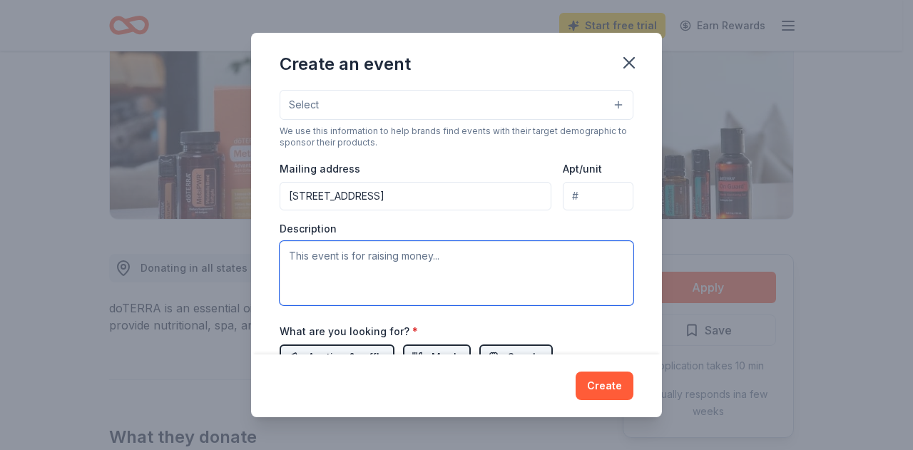
click at [327, 263] on textarea at bounding box center [457, 273] width 354 height 64
paste textarea "We’re thrilled to invite you to be part of Smile Train’s Celebrity Pickleball T…"
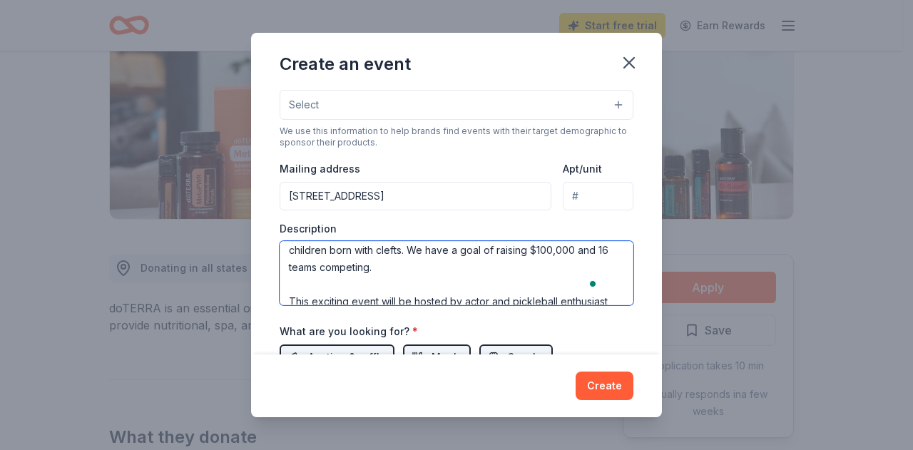
scroll to position [0, 0]
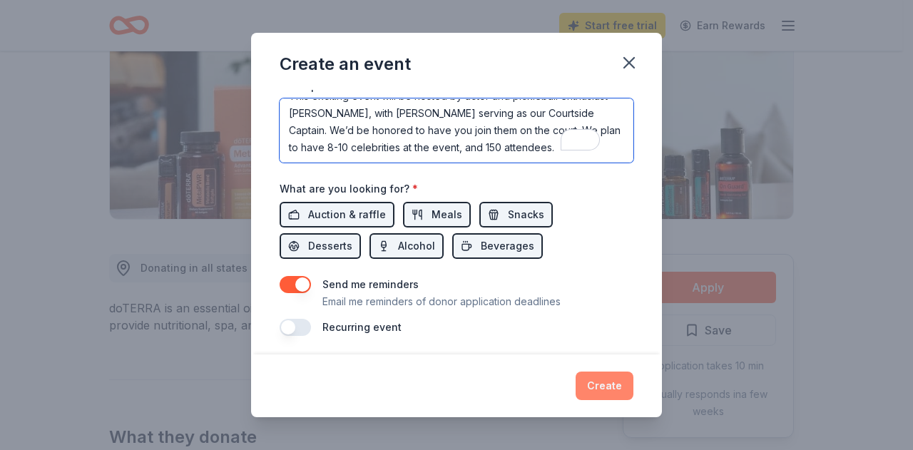
type textarea "We’re thrilled to invite you to be part of Smile Train’s Celebrity Pickleball T…"
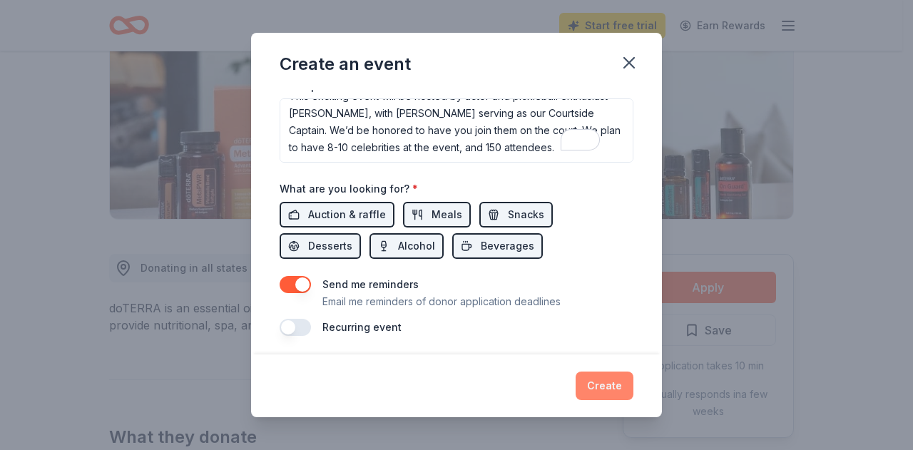
click at [593, 392] on button "Create" at bounding box center [605, 386] width 58 height 29
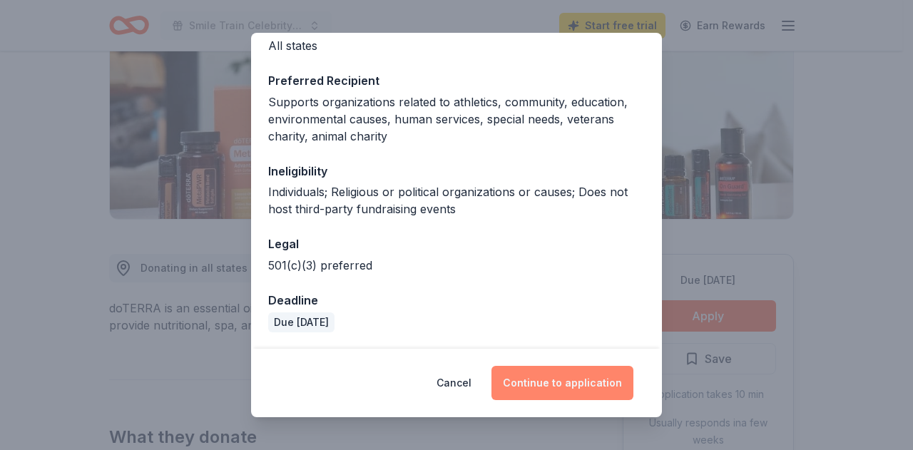
click at [562, 385] on button "Continue to application" at bounding box center [563, 383] width 142 height 34
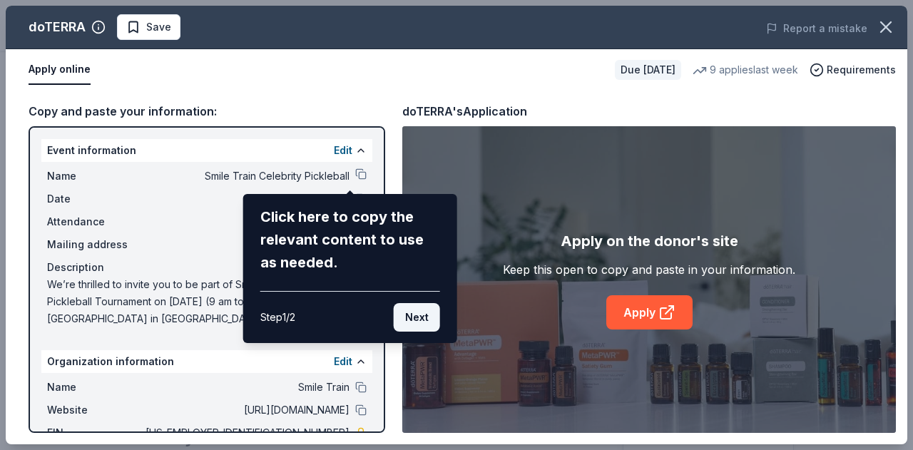
click at [421, 316] on button "Next" at bounding box center [417, 317] width 46 height 29
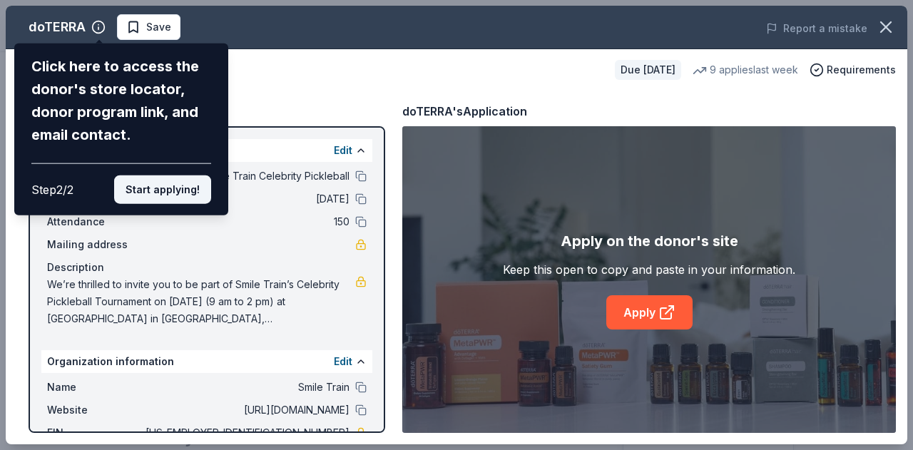
click at [168, 193] on button "Start applying!" at bounding box center [162, 189] width 97 height 29
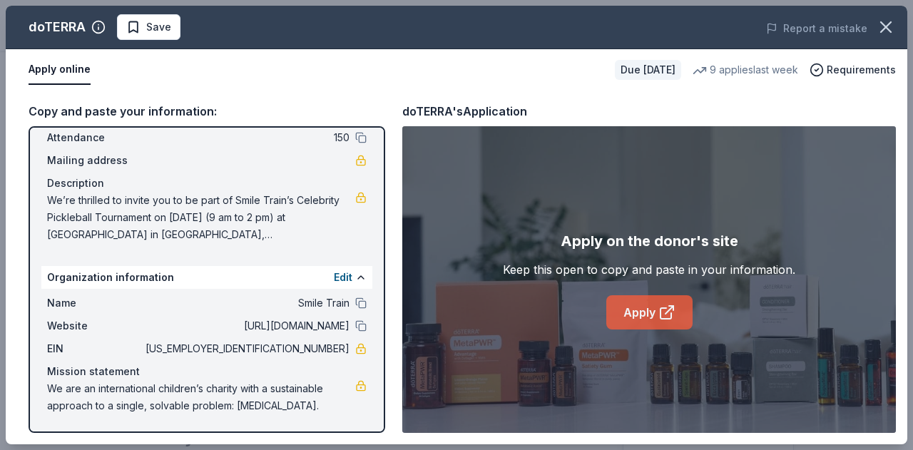
click at [629, 312] on link "Apply" at bounding box center [649, 312] width 86 height 34
